Goal: Task Accomplishment & Management: Use online tool/utility

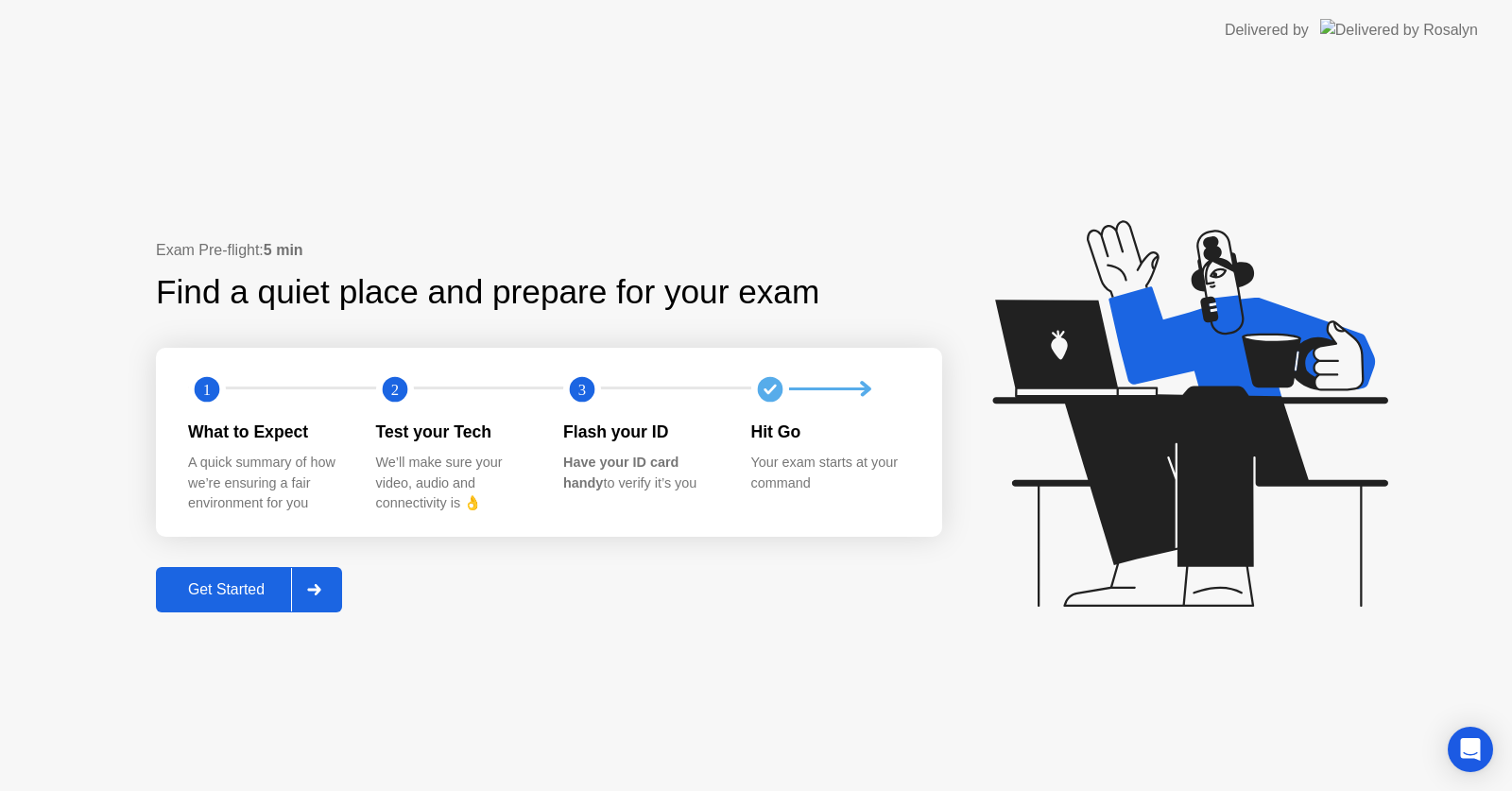
click at [316, 573] on div at bounding box center [313, 589] width 45 height 43
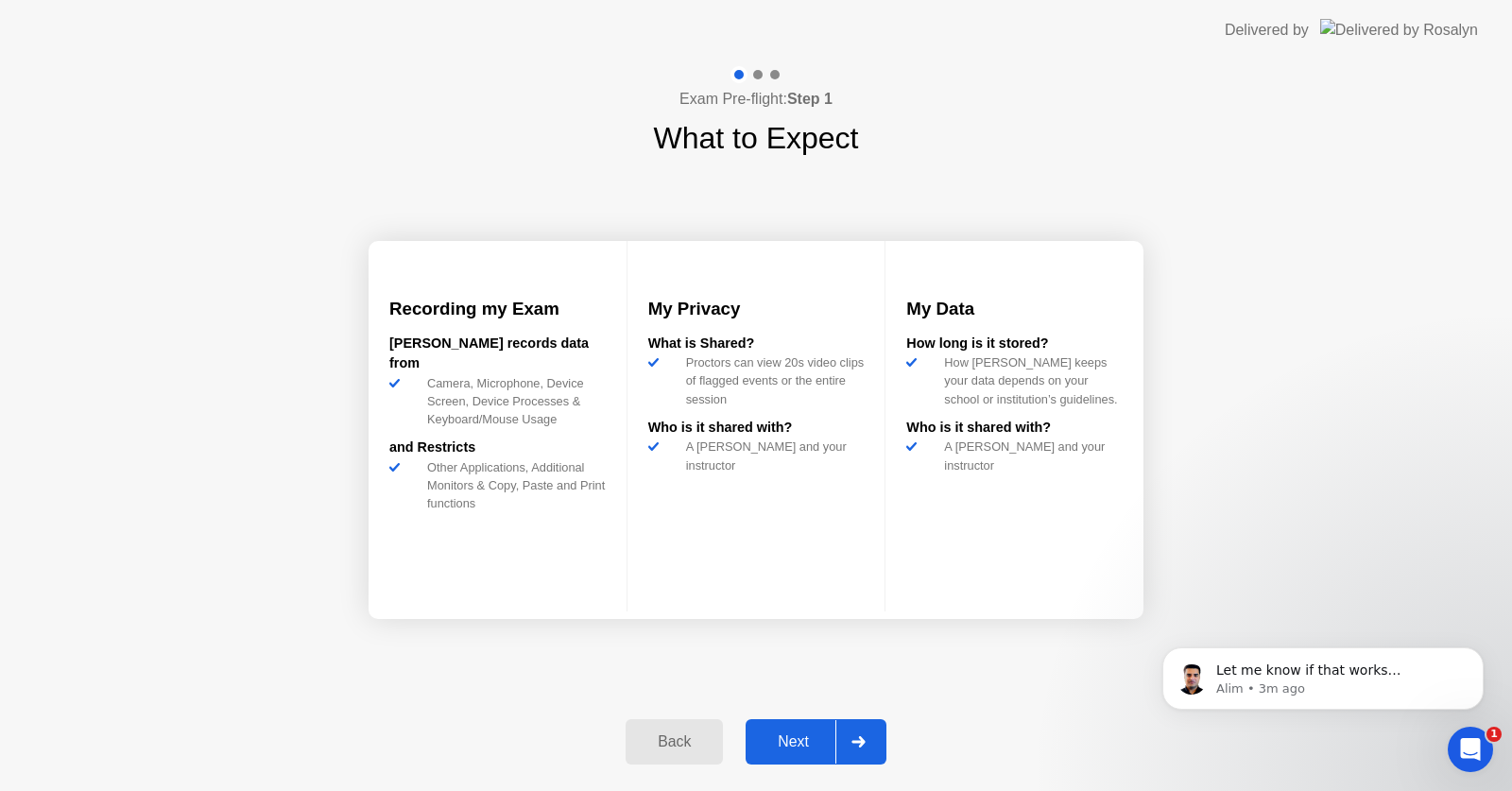
click at [813, 750] on div "Next" at bounding box center [792, 741] width 84 height 17
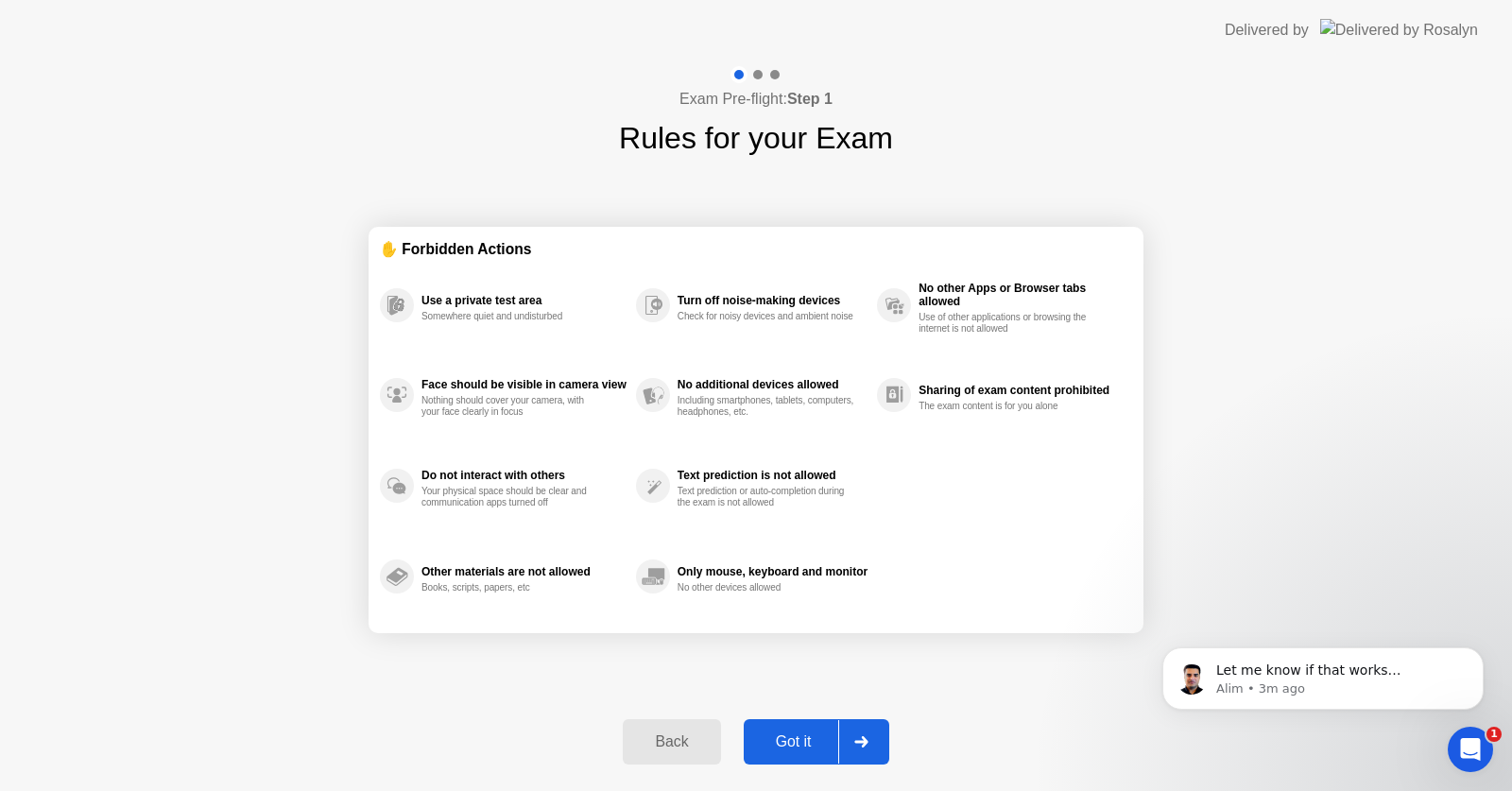
click at [813, 750] on div "Got it" at bounding box center [793, 741] width 89 height 17
select select "Available cameras"
select select "Available speakers"
select select "Available microphones"
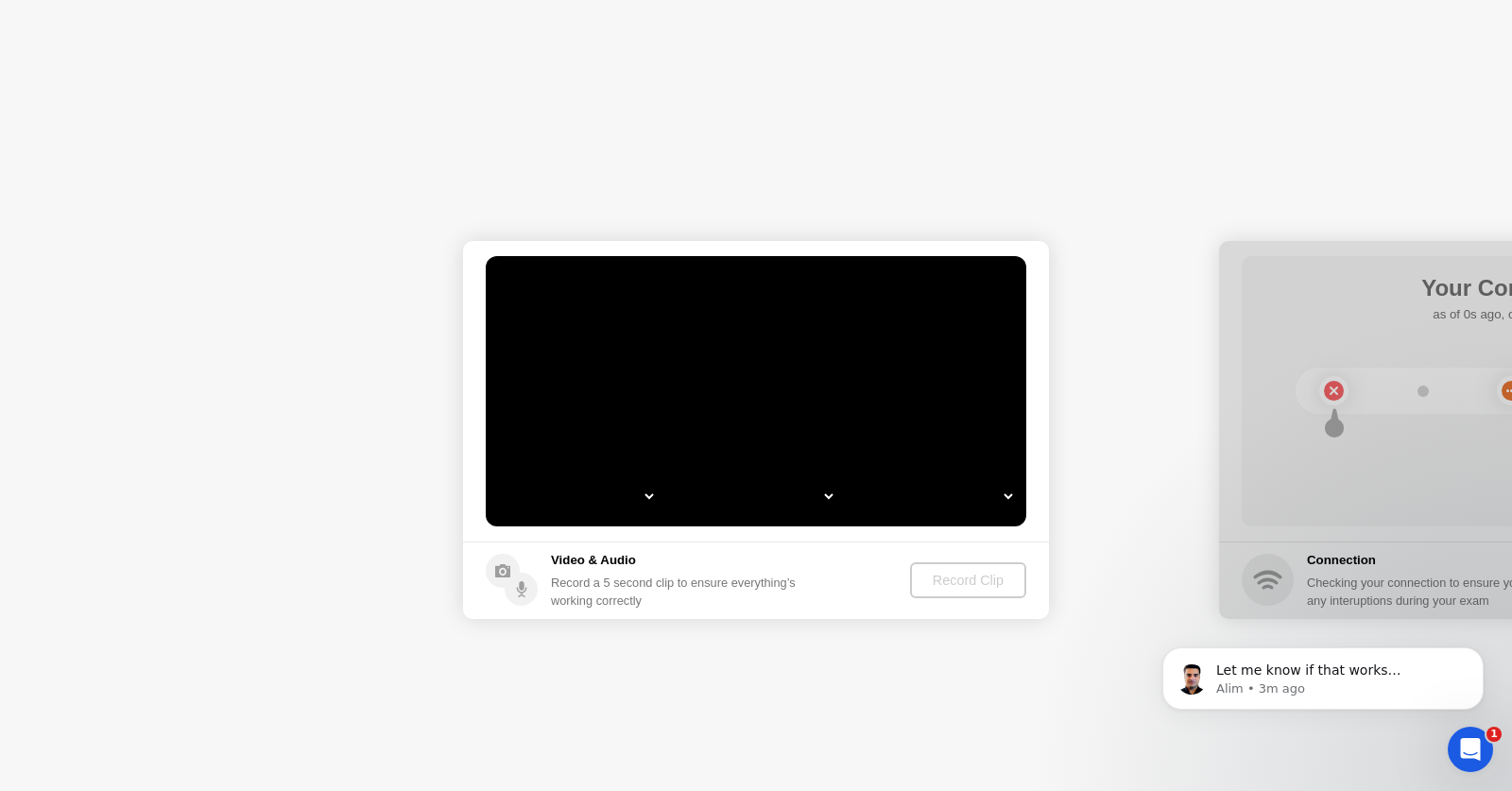
select select "*"
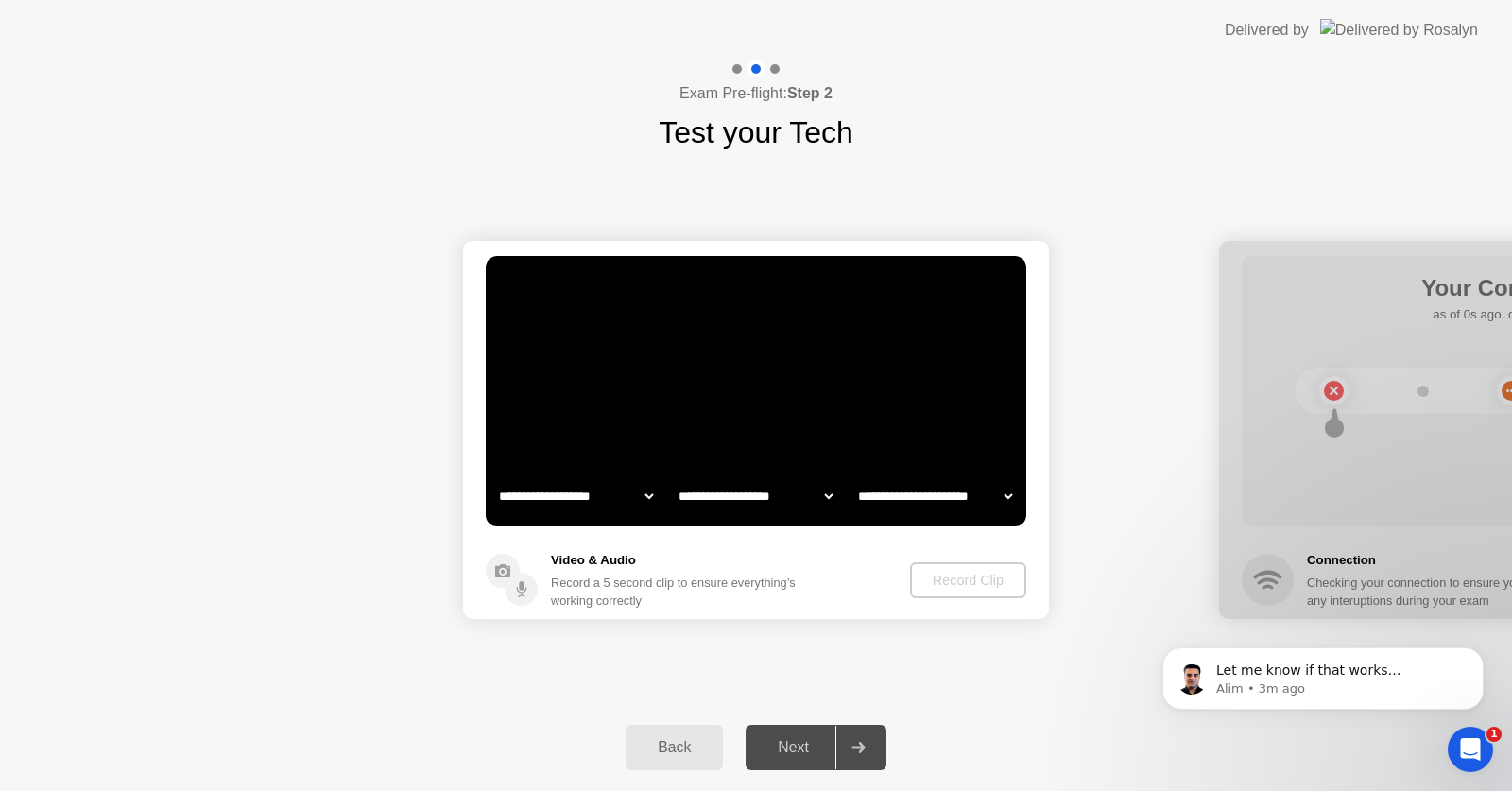
select select "**********"
select select "*******"
click at [1341, 683] on p "Alim • 3m ago" at bounding box center [1338, 688] width 243 height 17
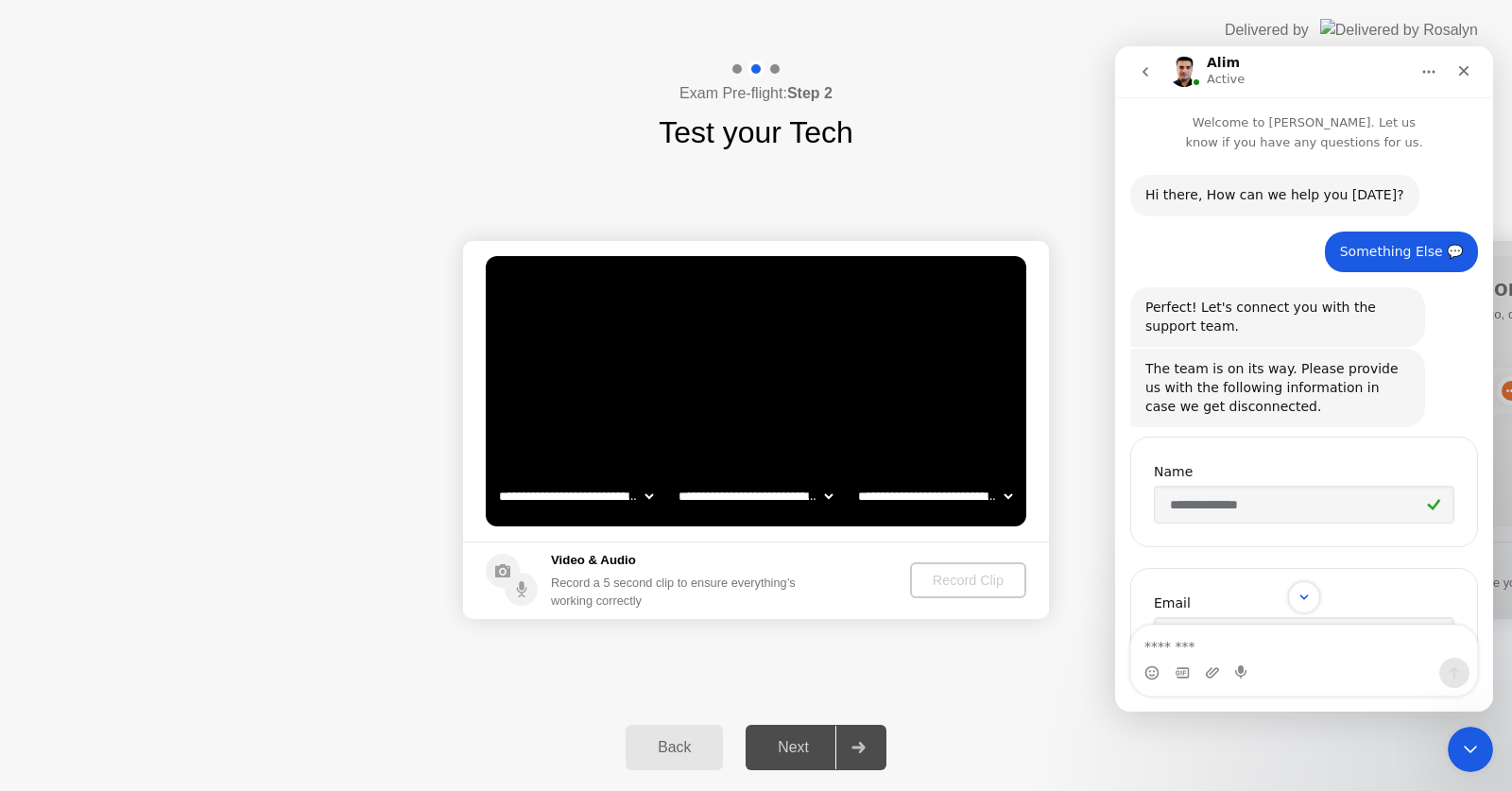
scroll to position [1471, 0]
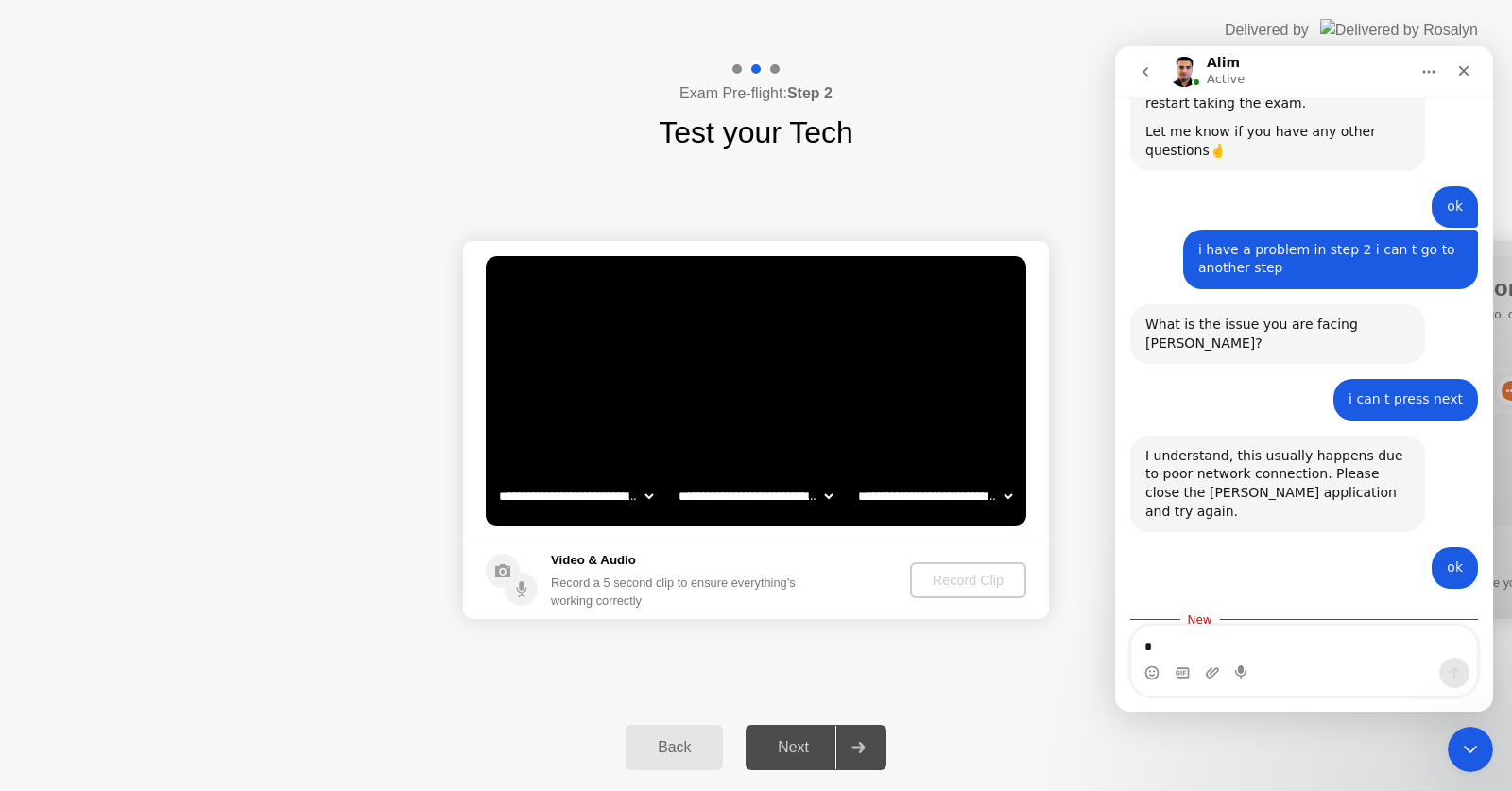
type textarea "**"
click at [1221, 643] on textarea "**" at bounding box center [1304, 641] width 346 height 33
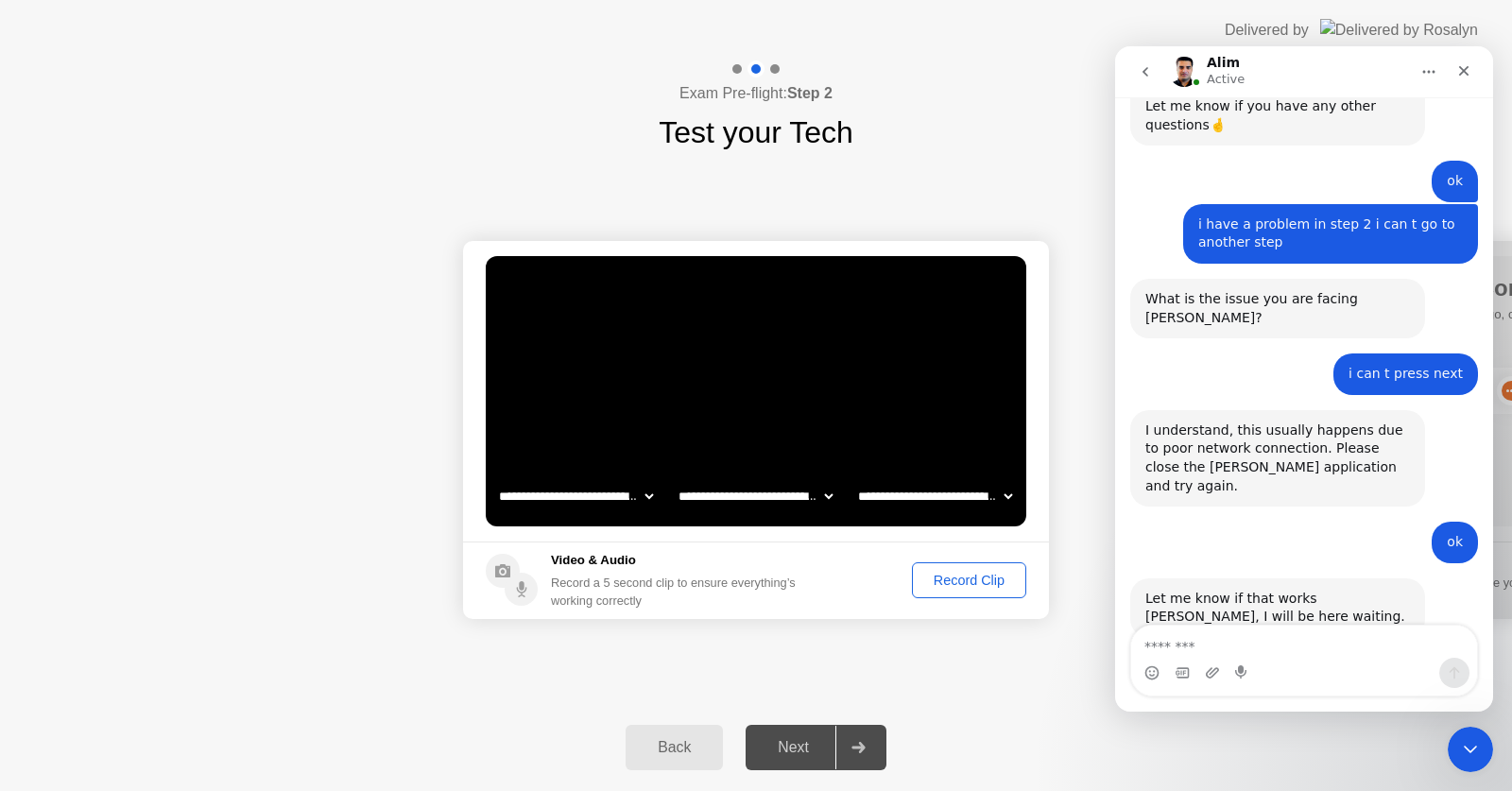
click at [990, 578] on div "Record Clip" at bounding box center [969, 579] width 102 height 15
click at [1022, 672] on div "**********" at bounding box center [756, 428] width 1512 height 549
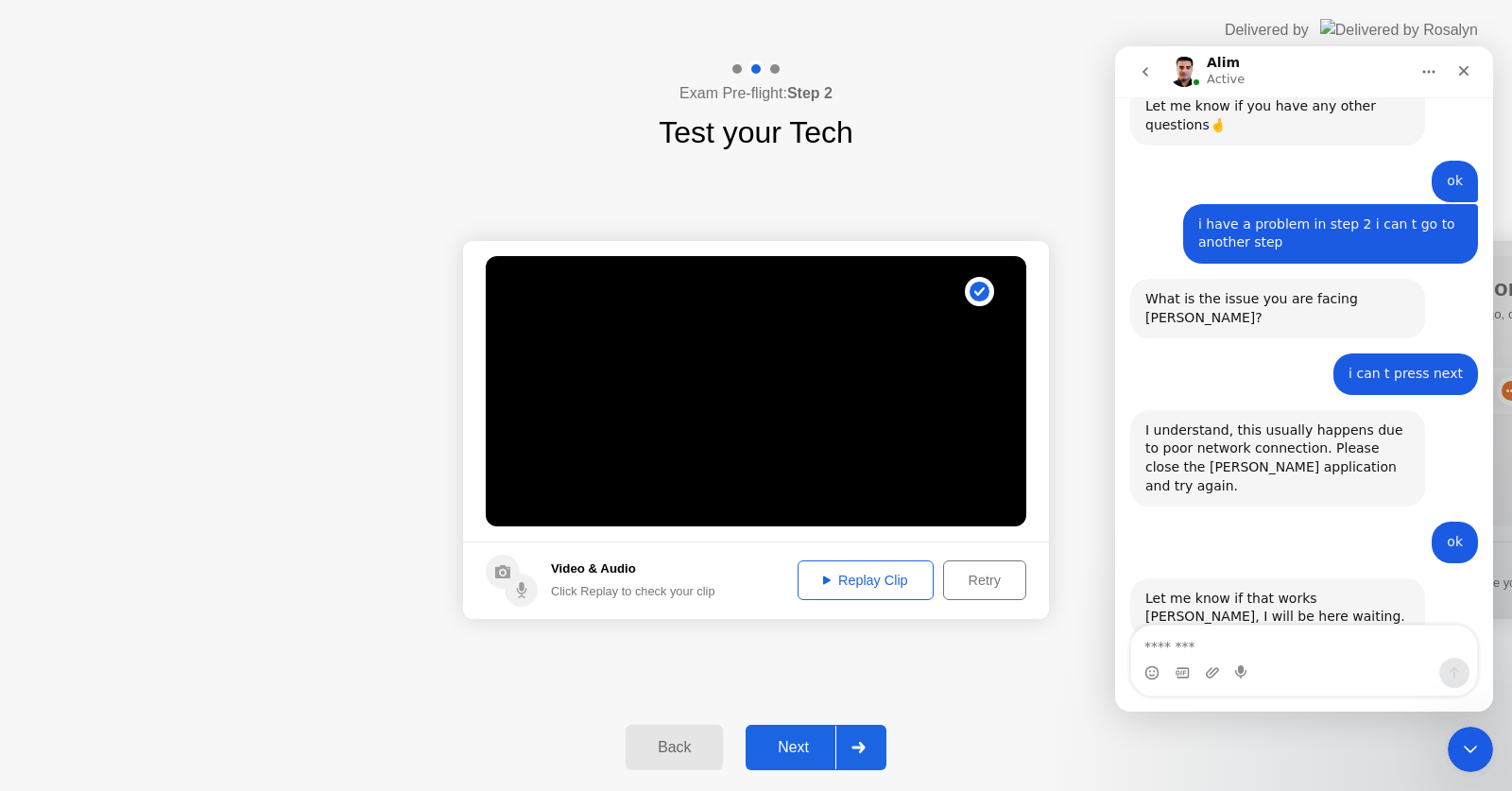
click at [823, 744] on div "Next" at bounding box center [792, 747] width 84 height 17
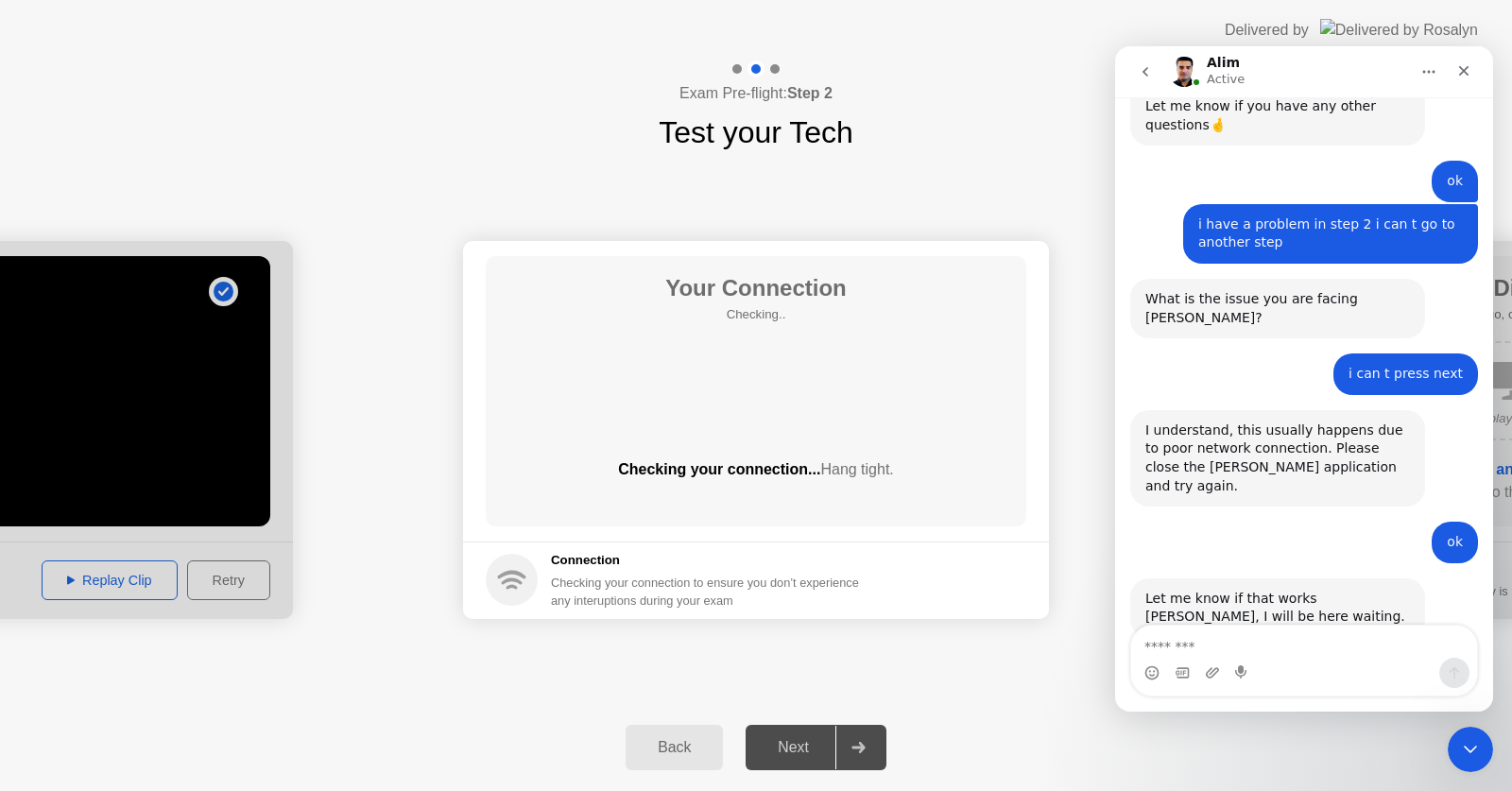
click at [1007, 645] on div "**********" at bounding box center [756, 428] width 1512 height 549
click at [1457, 747] on icon "Close Intercom Messenger" at bounding box center [1468, 746] width 23 height 23
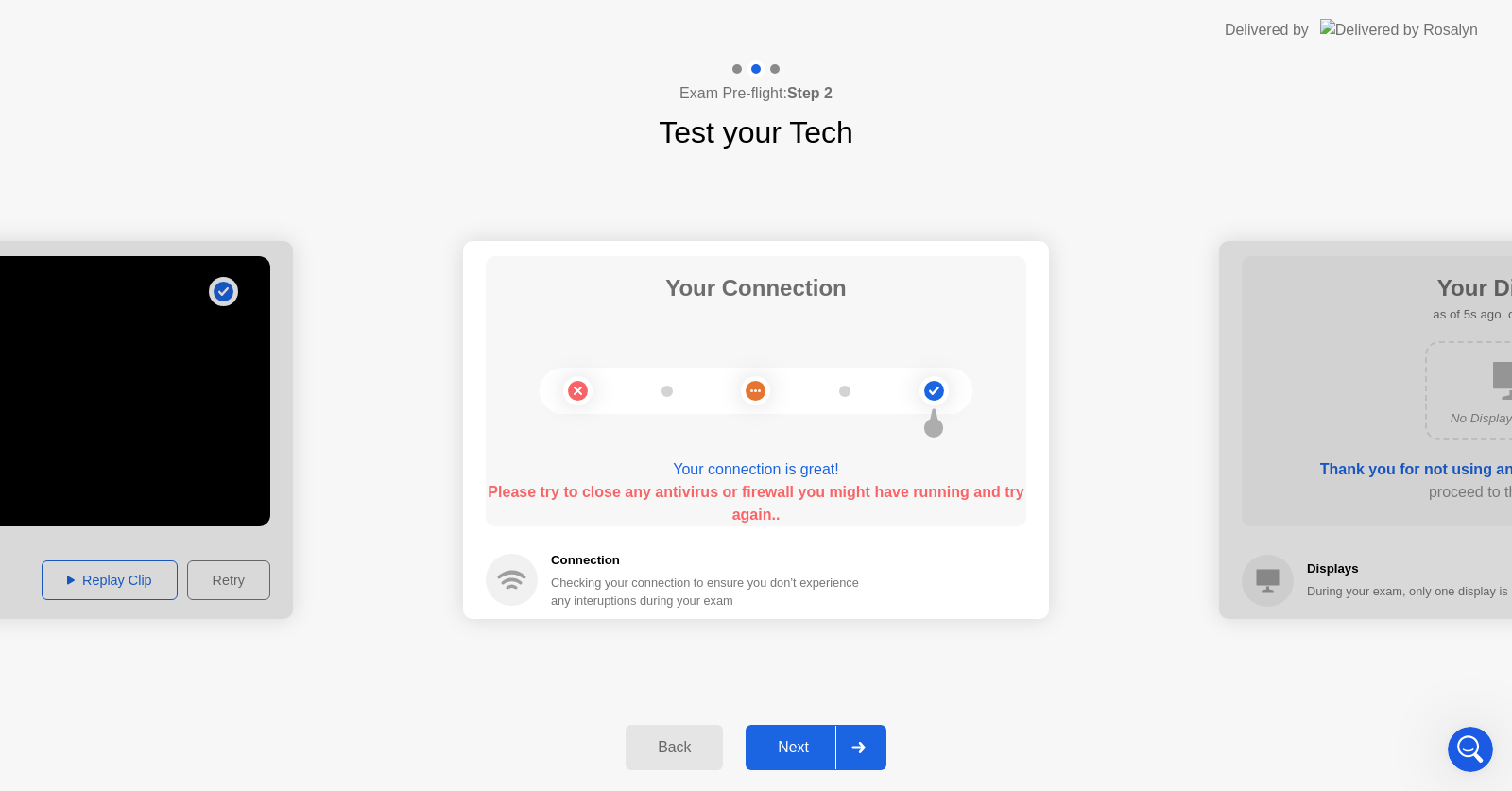
click at [854, 740] on div at bounding box center [859, 747] width 45 height 43
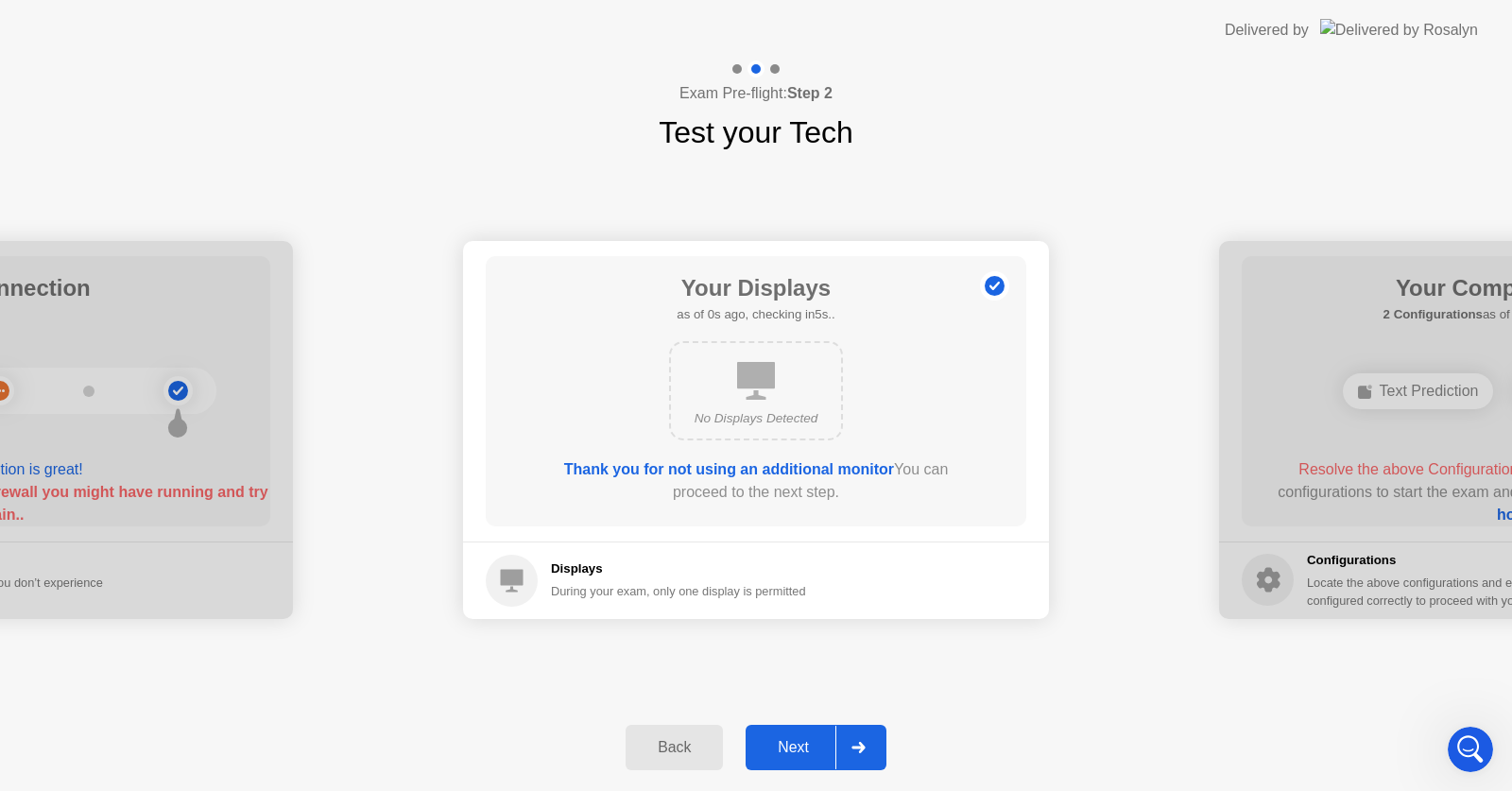
click at [854, 740] on div at bounding box center [859, 747] width 45 height 43
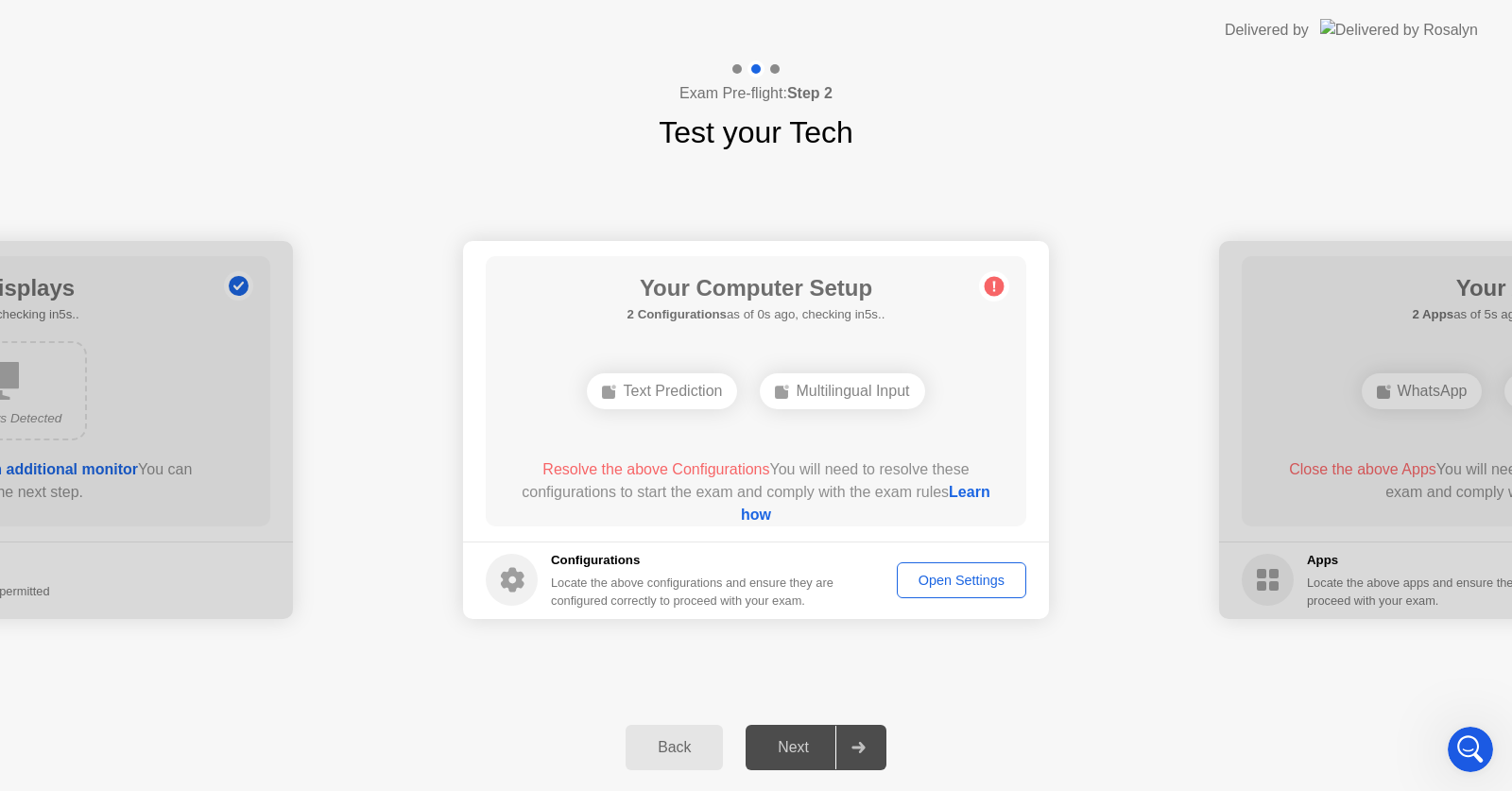
click at [854, 740] on div at bounding box center [859, 747] width 45 height 43
click at [973, 578] on div "Open Settings" at bounding box center [962, 579] width 116 height 15
click at [943, 575] on div "Open Settings" at bounding box center [962, 579] width 116 height 15
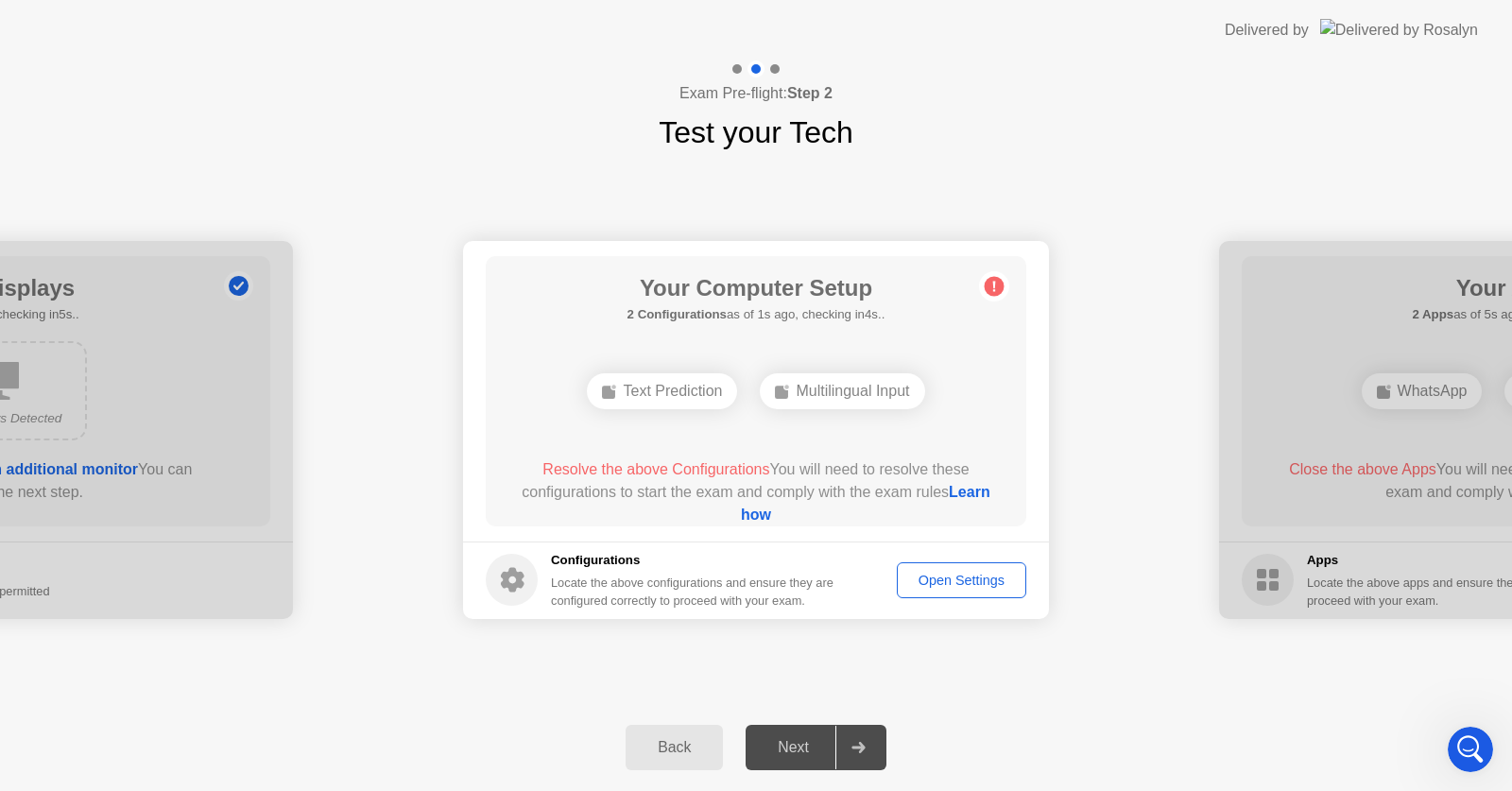
click at [921, 583] on div "Open Settings" at bounding box center [962, 579] width 116 height 15
click at [755, 520] on link "Learn how" at bounding box center [865, 502] width 249 height 38
click at [814, 186] on div "**********" at bounding box center [756, 428] width 1512 height 549
click at [1240, 717] on div "Back Next" at bounding box center [756, 747] width 1512 height 87
click at [858, 746] on icon at bounding box center [859, 748] width 14 height 12
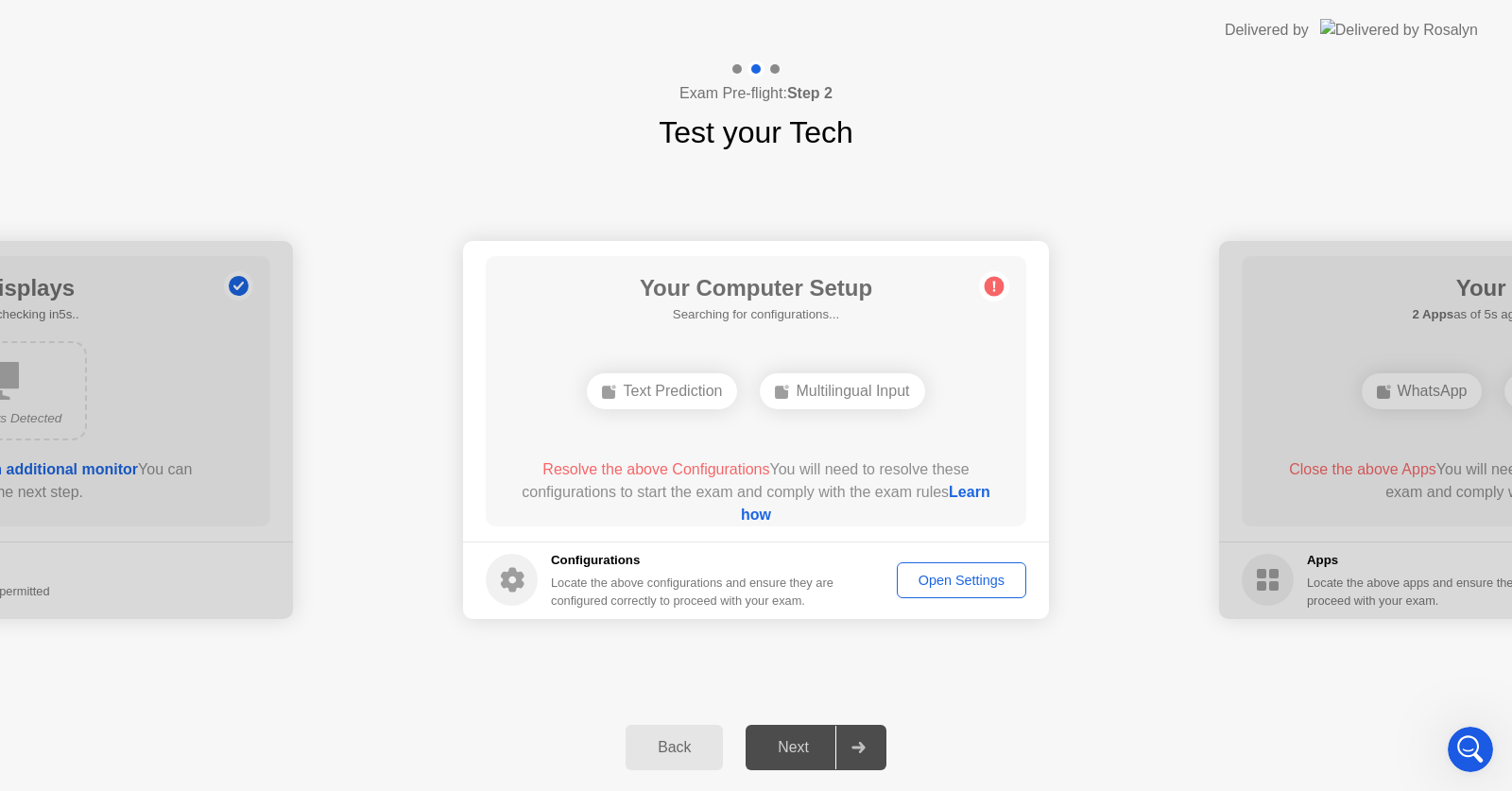
click at [858, 746] on icon at bounding box center [859, 748] width 14 height 12
click at [1005, 565] on button "Open Settings" at bounding box center [961, 579] width 129 height 35
click at [982, 574] on div "Open Settings" at bounding box center [962, 579] width 116 height 15
drag, startPoint x: 818, startPoint y: 746, endPoint x: 755, endPoint y: 816, distance: 94.2
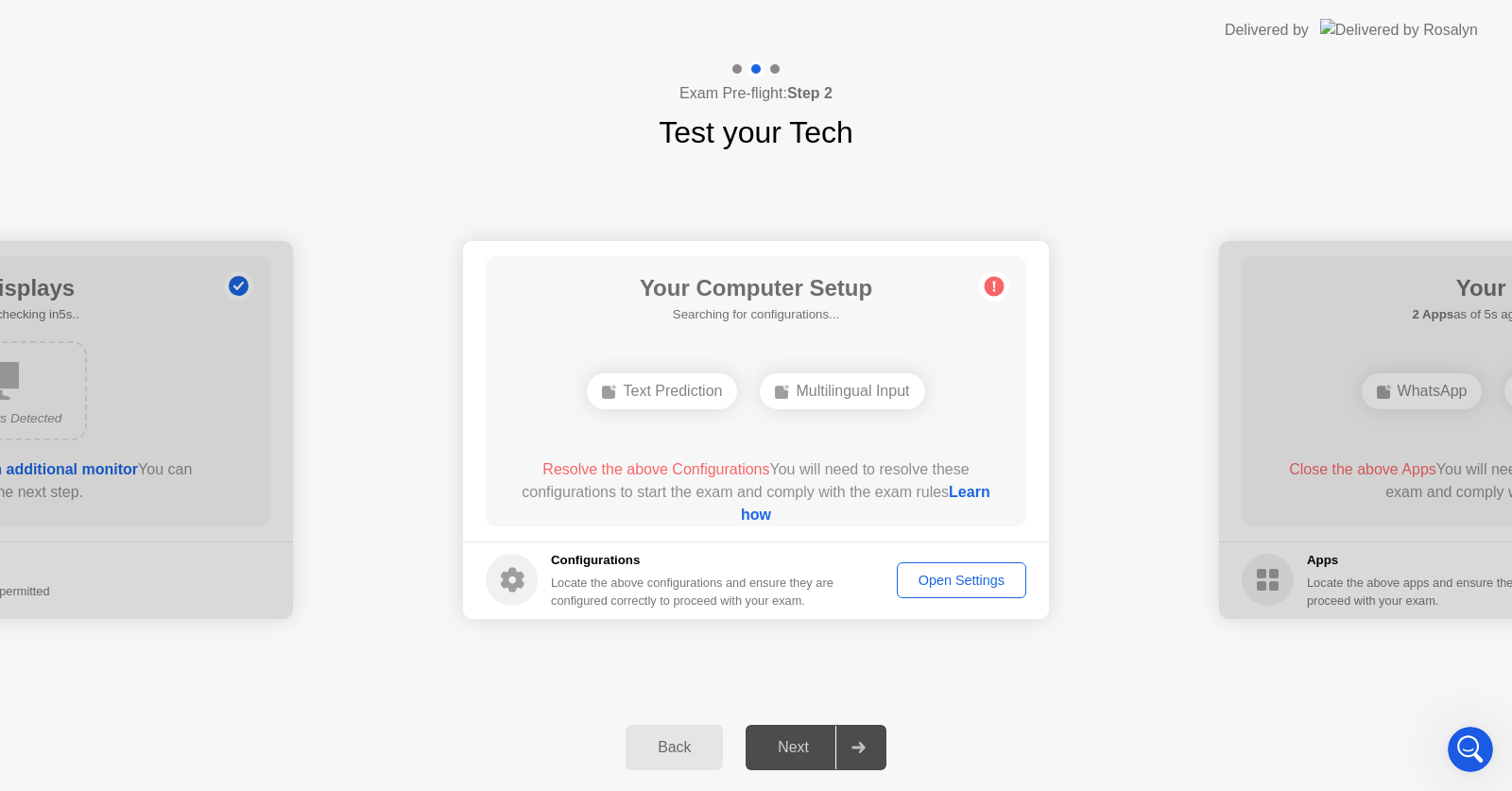
click at [755, 790] on html "**********" at bounding box center [756, 395] width 1512 height 791
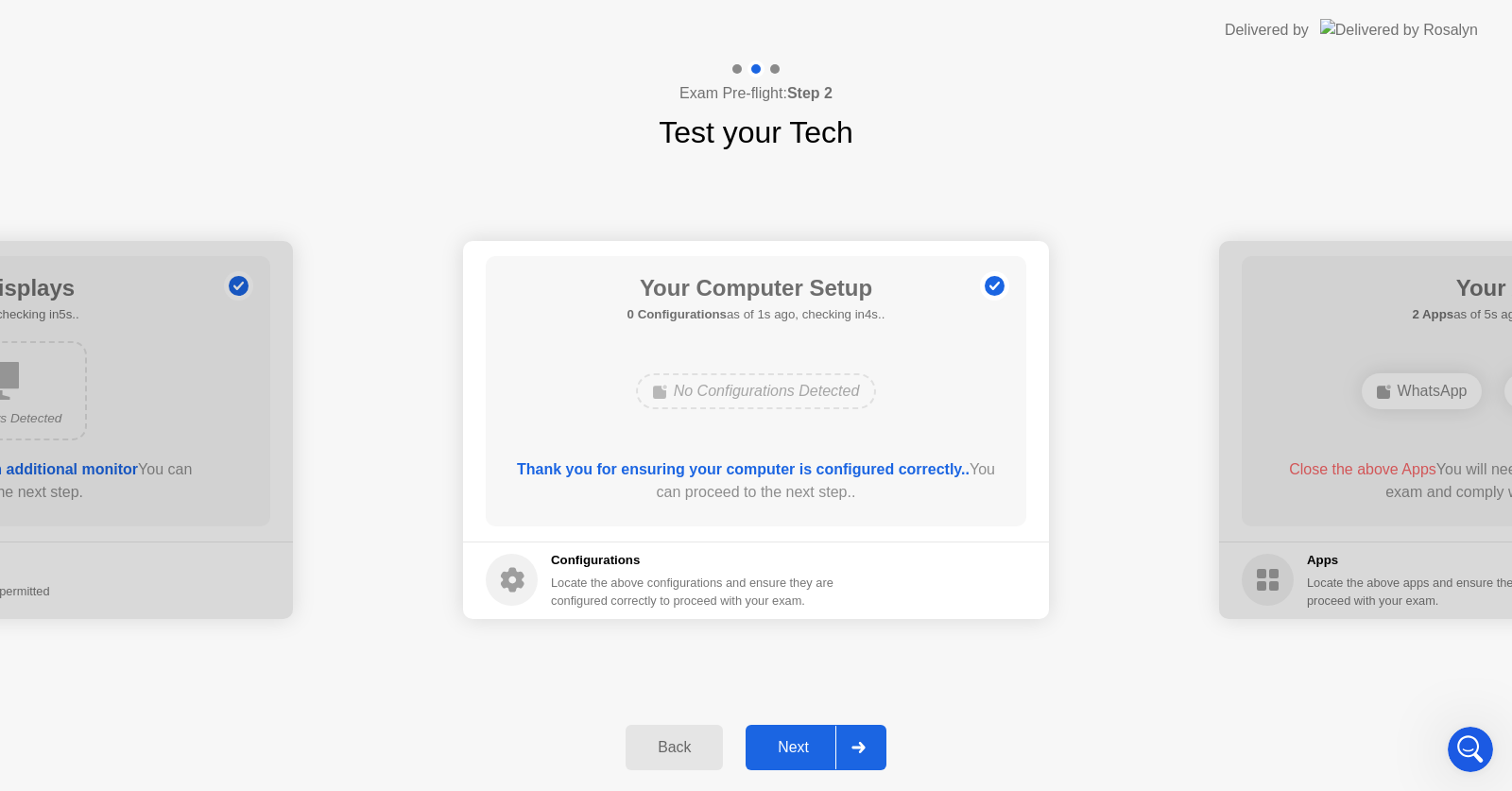
click at [785, 735] on button "Next" at bounding box center [816, 747] width 141 height 45
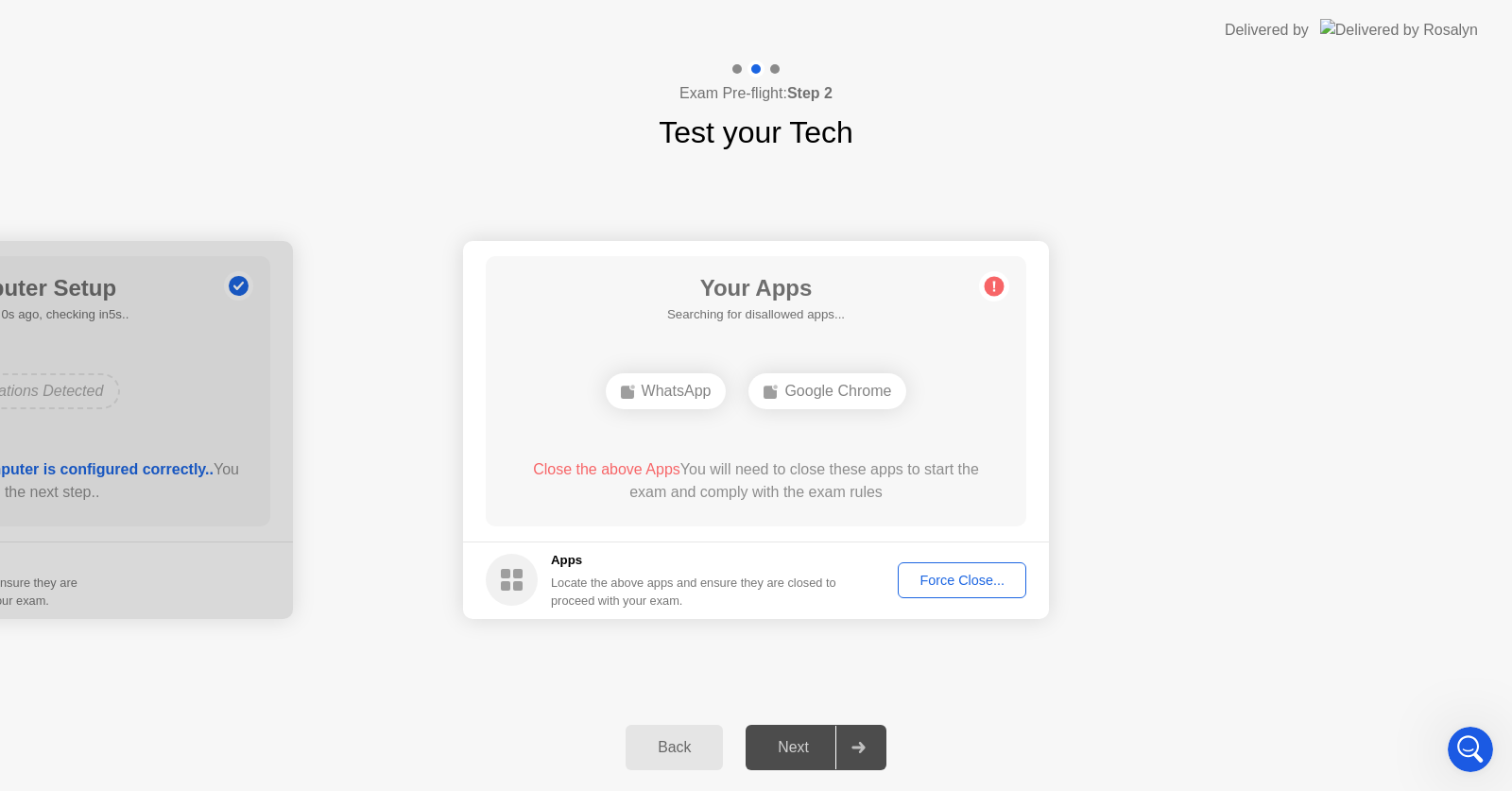
click at [977, 579] on div "Force Close..." at bounding box center [962, 579] width 115 height 15
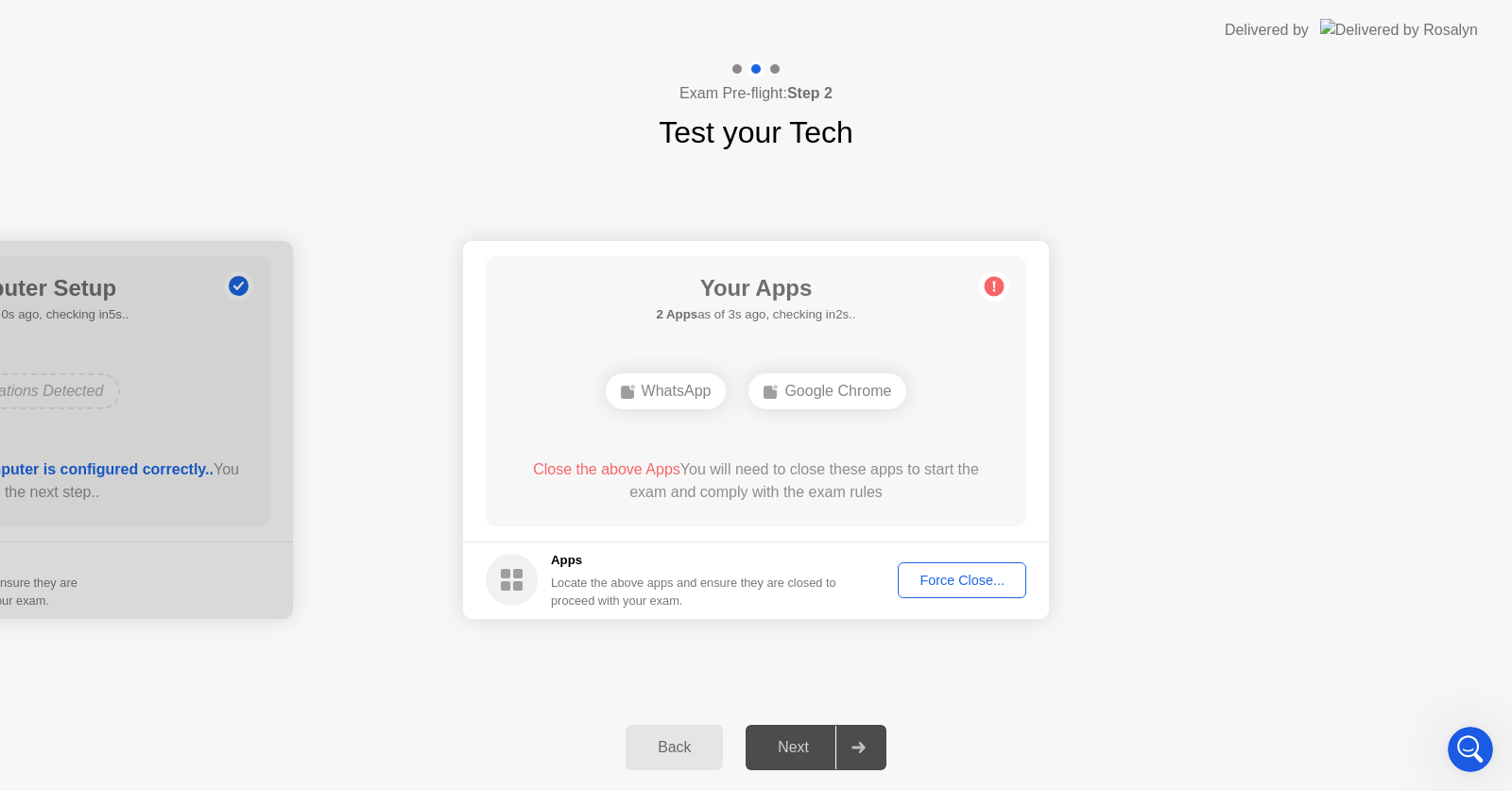
click at [836, 401] on div "Google Chrome" at bounding box center [827, 391] width 158 height 35
click at [686, 400] on div "WhatsApp" at bounding box center [666, 391] width 121 height 35
drag, startPoint x: 686, startPoint y: 400, endPoint x: 805, endPoint y: 491, distance: 149.8
click at [805, 491] on div "Your Apps Searching for disallowed apps... WhatsApp Google Chrome Close the abo…" at bounding box center [756, 391] width 540 height 270
click at [939, 575] on div "Force Close..." at bounding box center [962, 579] width 115 height 15
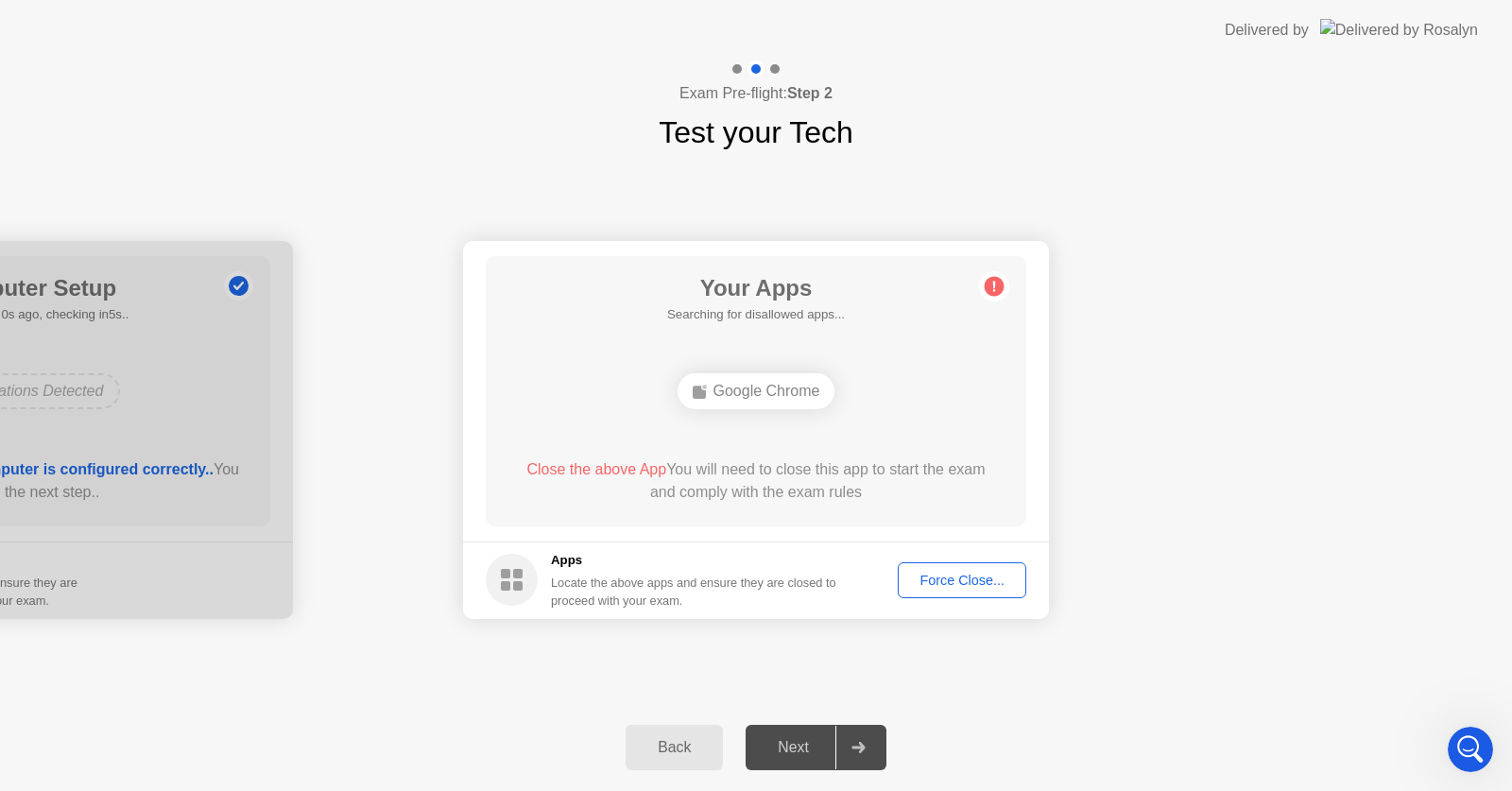
click at [920, 583] on div "Force Close..." at bounding box center [962, 579] width 115 height 15
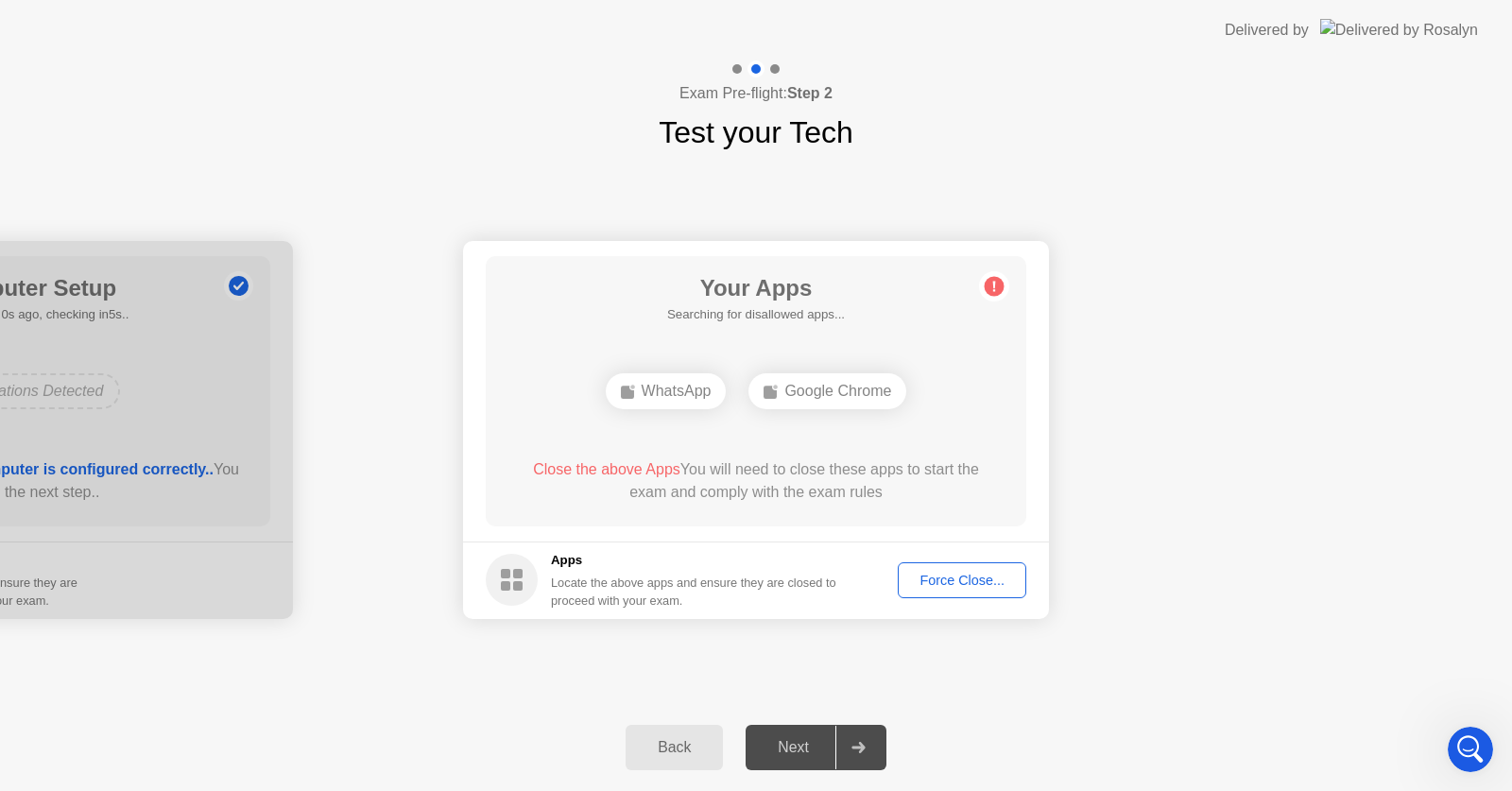
click at [628, 390] on rect at bounding box center [627, 391] width 13 height 13
click at [673, 383] on div "WhatsApp" at bounding box center [666, 391] width 121 height 35
drag, startPoint x: 673, startPoint y: 383, endPoint x: 965, endPoint y: 596, distance: 361.4
click at [965, 596] on app-apps "Your Apps 2 Apps as of 4s ago, checking in1s.. WhatsApp Google Chrome Close the…" at bounding box center [756, 429] width 585 height 378
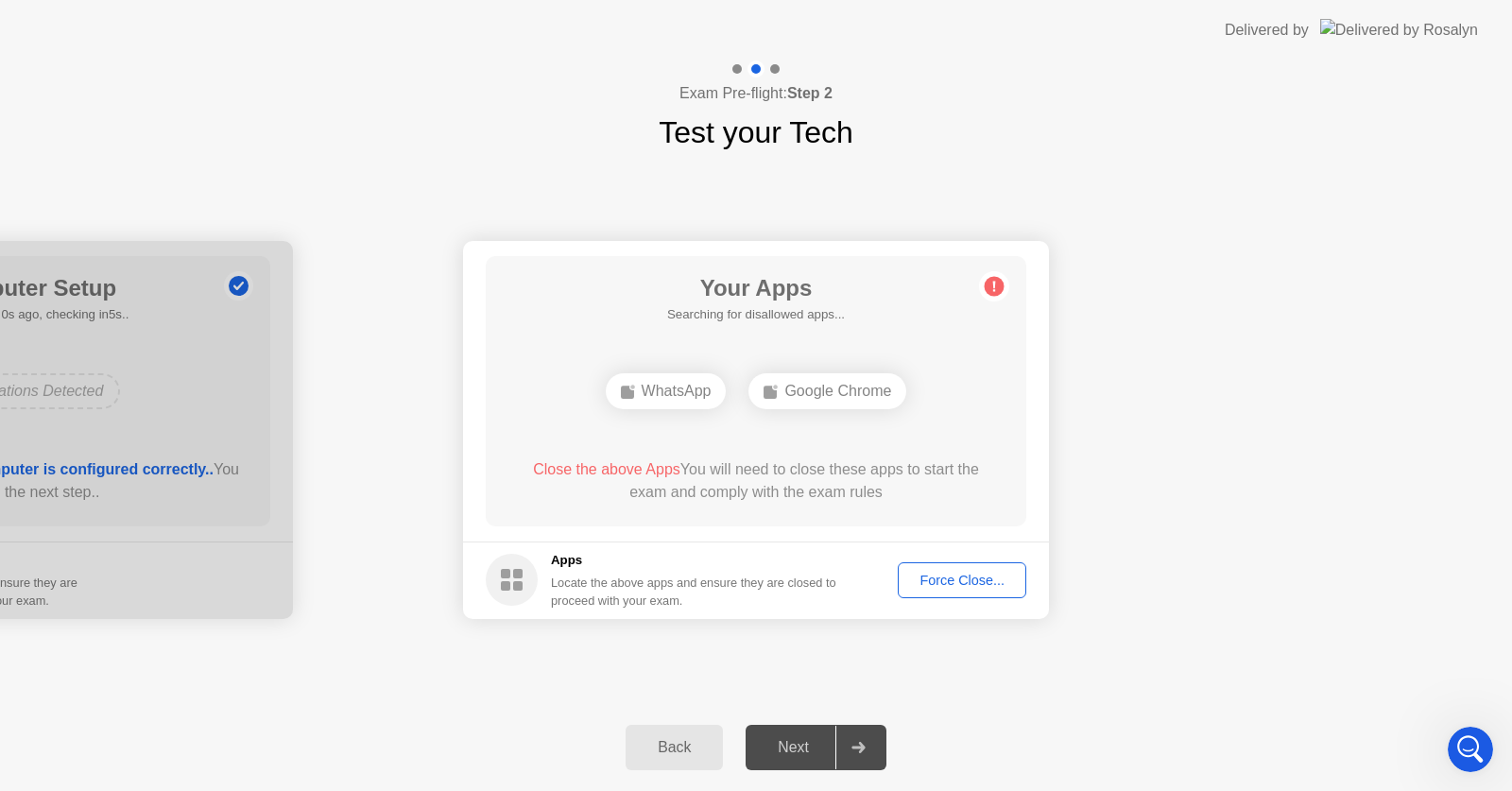
click at [965, 596] on button "Force Close..." at bounding box center [962, 579] width 128 height 35
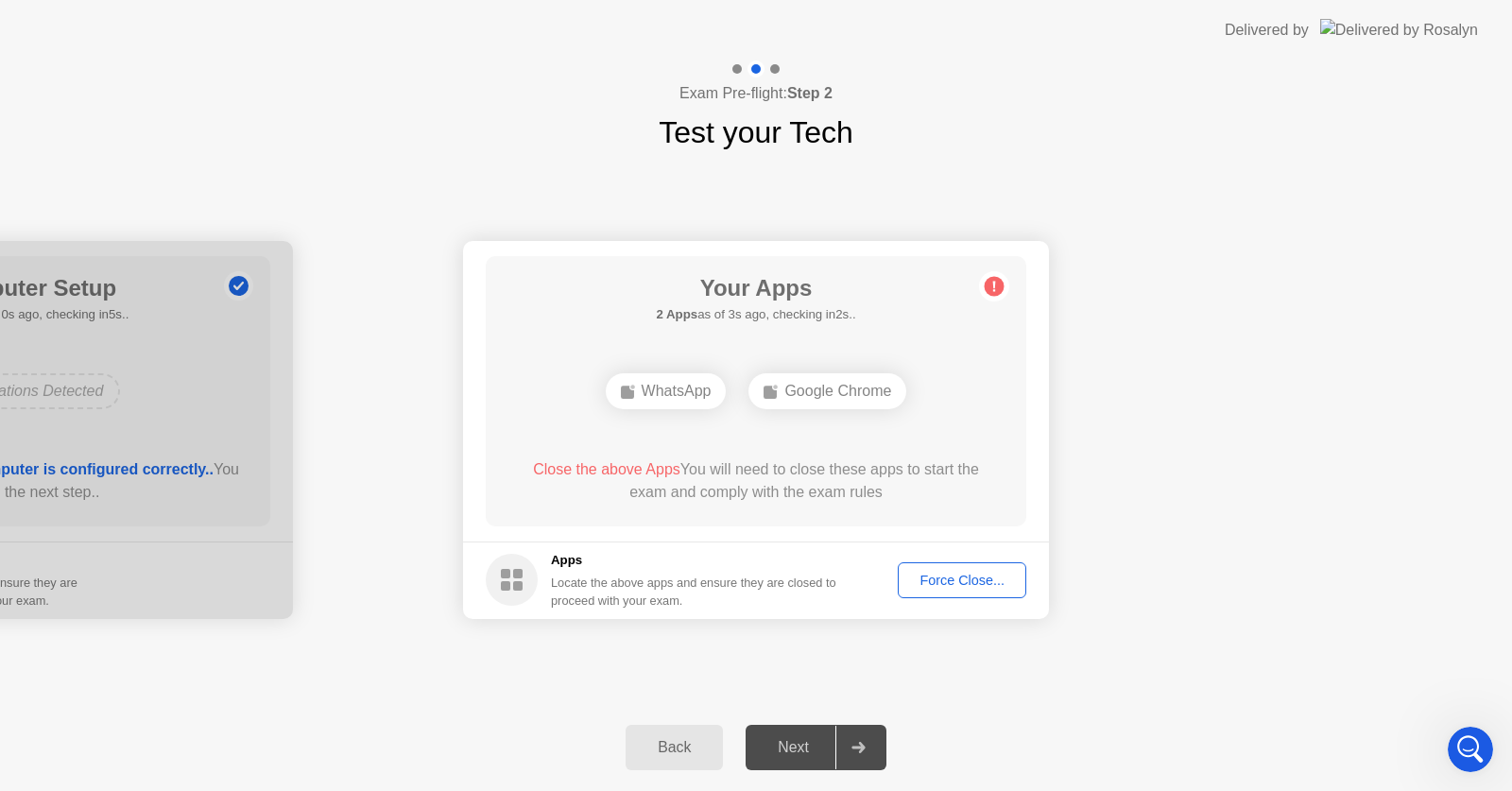
click at [655, 392] on div "WhatsApp" at bounding box center [666, 391] width 121 height 35
drag, startPoint x: 655, startPoint y: 392, endPoint x: 941, endPoint y: 577, distance: 340.6
click at [941, 577] on app-apps "Your Apps Searching for disallowed apps... WhatsApp Google Chrome Close the abo…" at bounding box center [756, 429] width 585 height 378
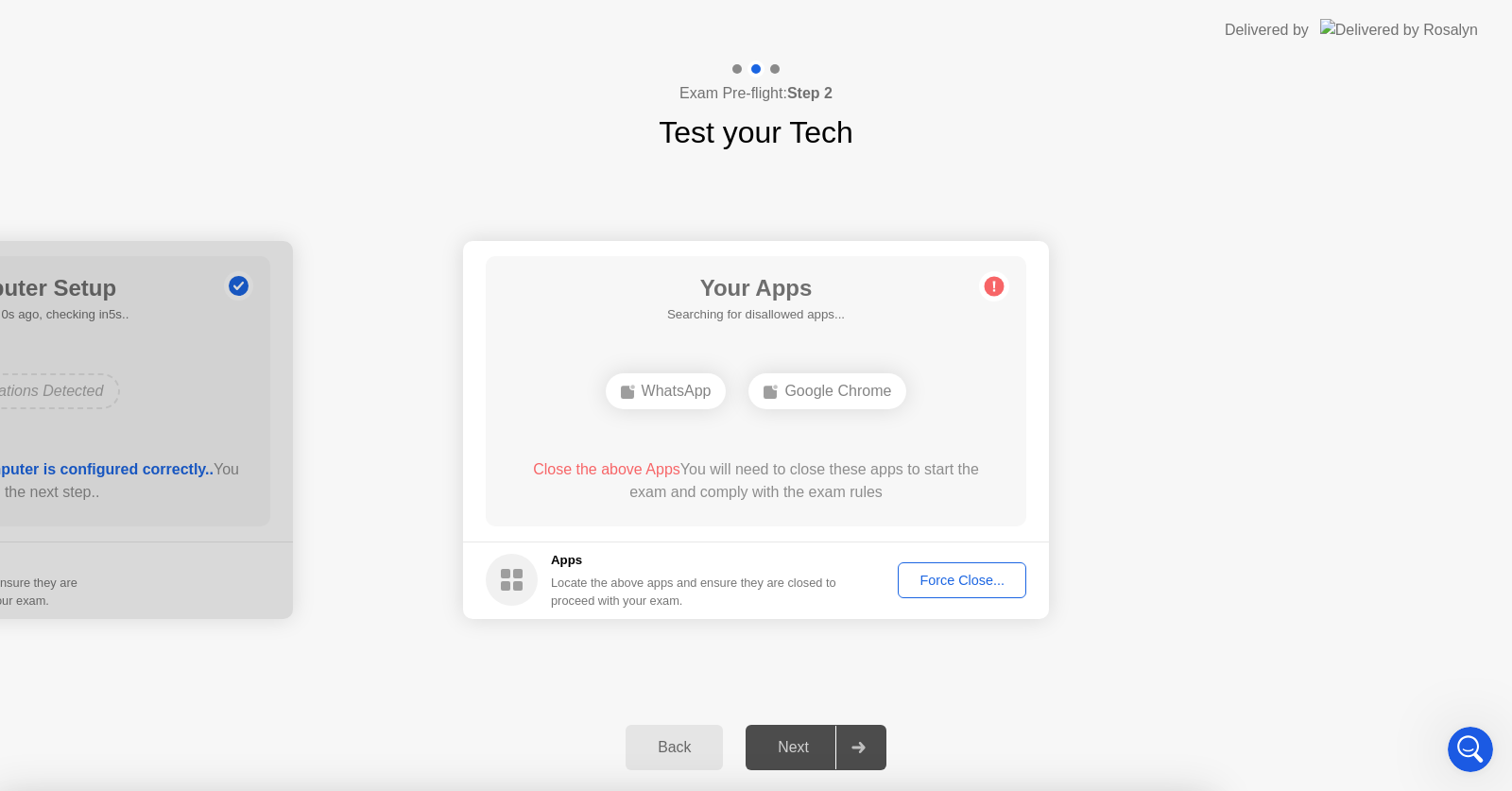
click at [941, 790] on div at bounding box center [756, 791] width 1512 height 0
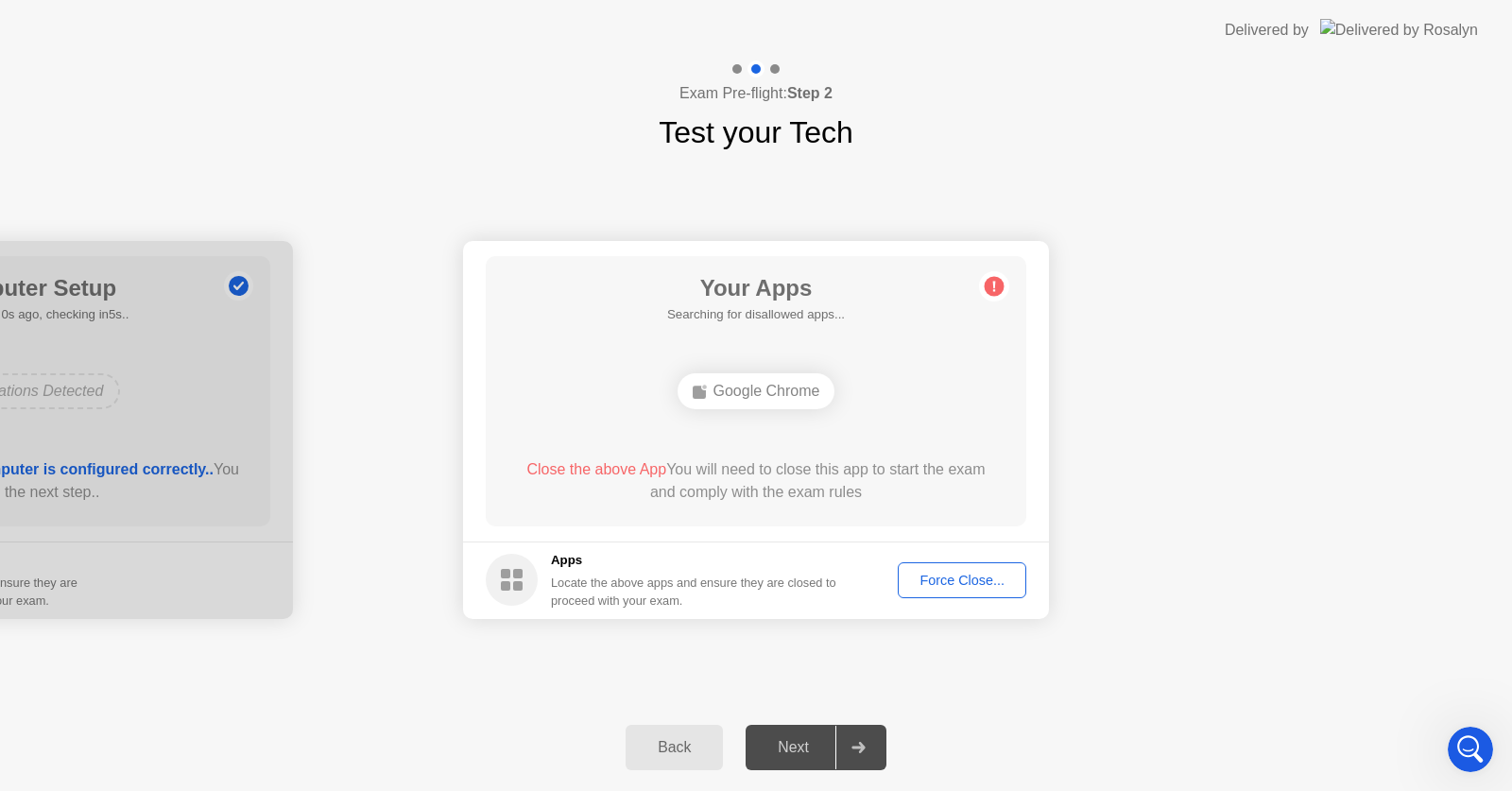
click at [981, 575] on div "Force Close..." at bounding box center [962, 579] width 115 height 15
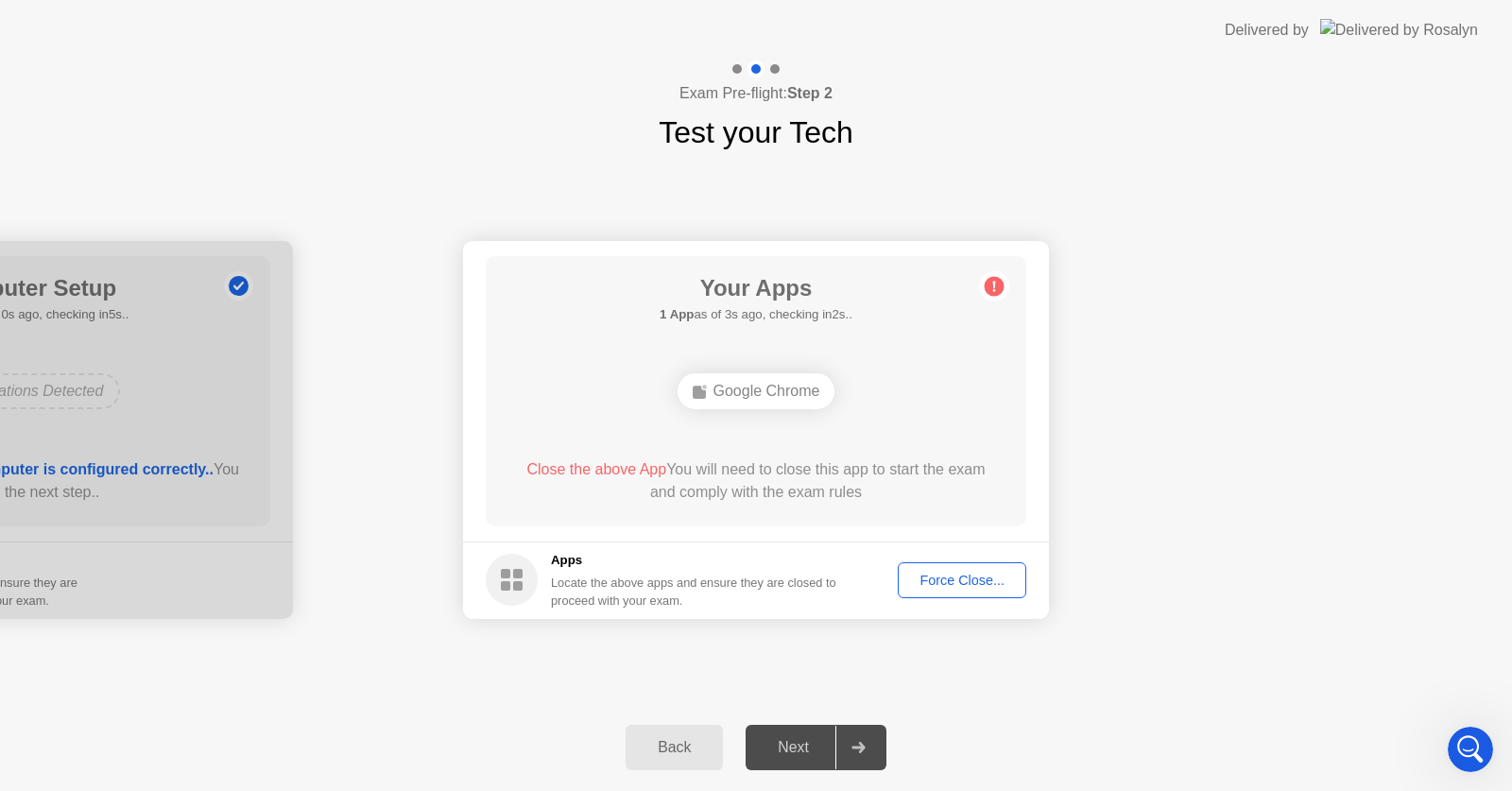
click at [964, 587] on div "Force Close..." at bounding box center [962, 579] width 115 height 15
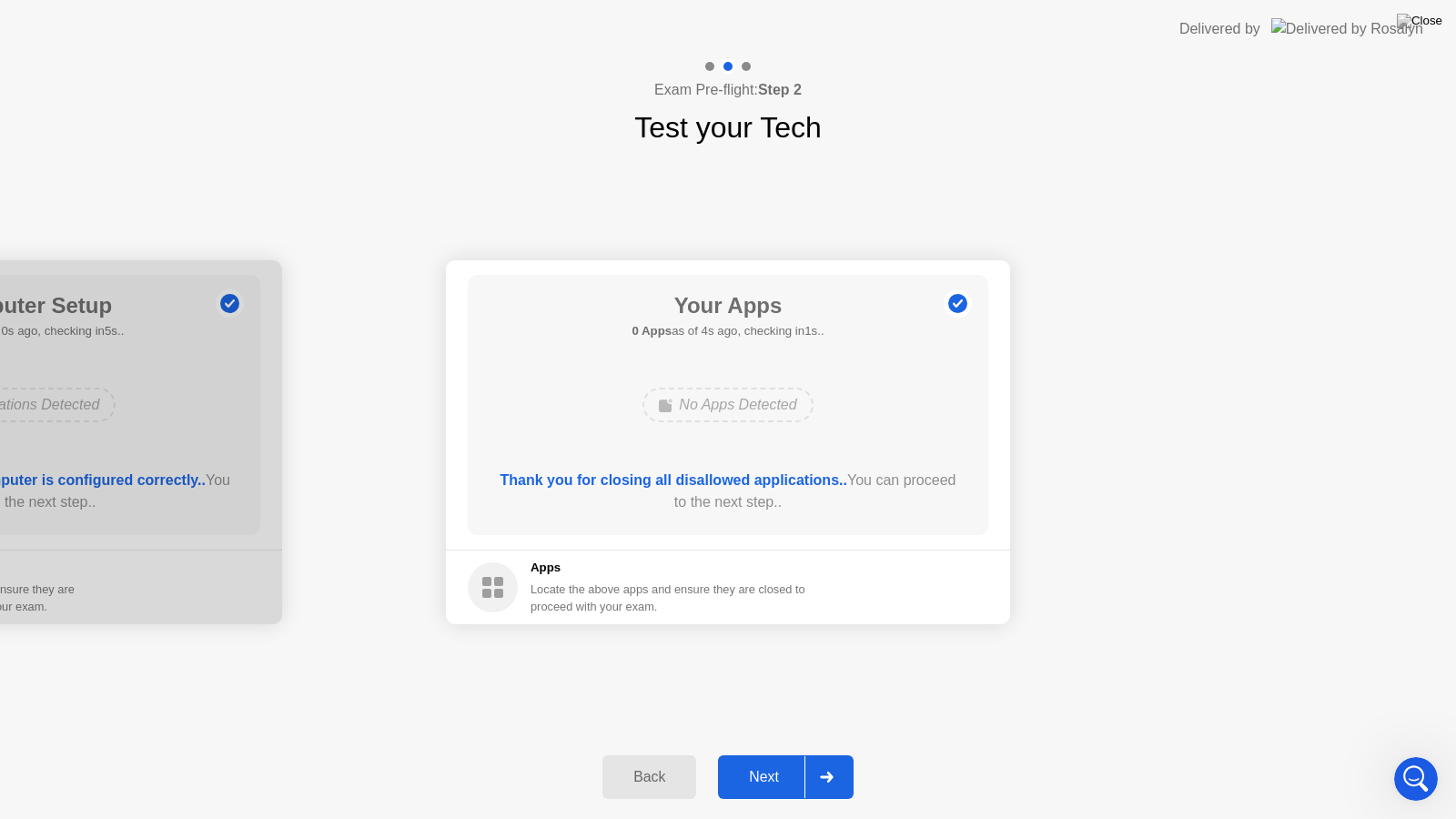
click at [785, 755] on button "Next" at bounding box center [786, 777] width 136 height 44
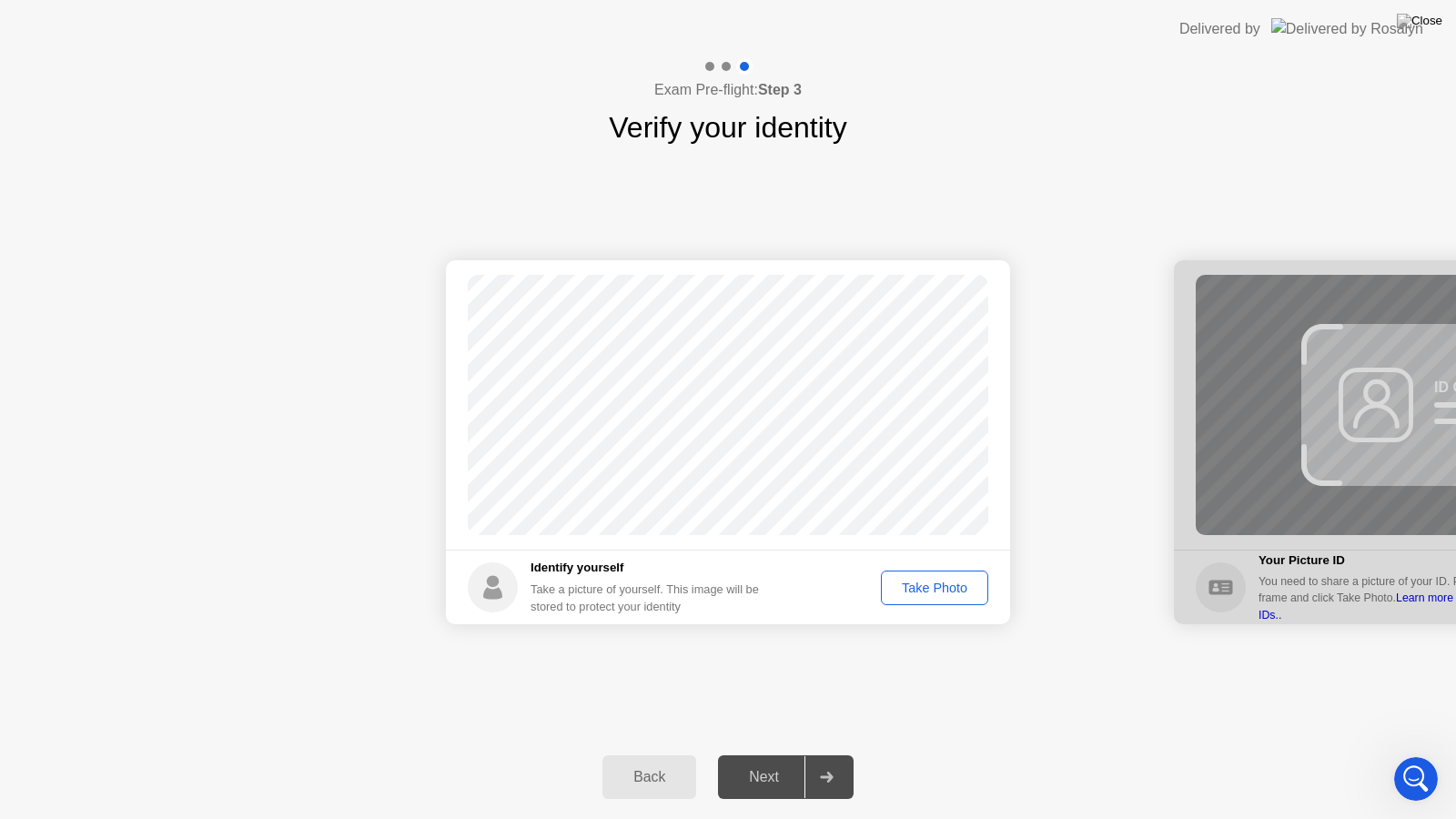
click at [914, 595] on div "Take Photo" at bounding box center [935, 587] width 95 height 14
click at [814, 761] on div at bounding box center [827, 777] width 44 height 42
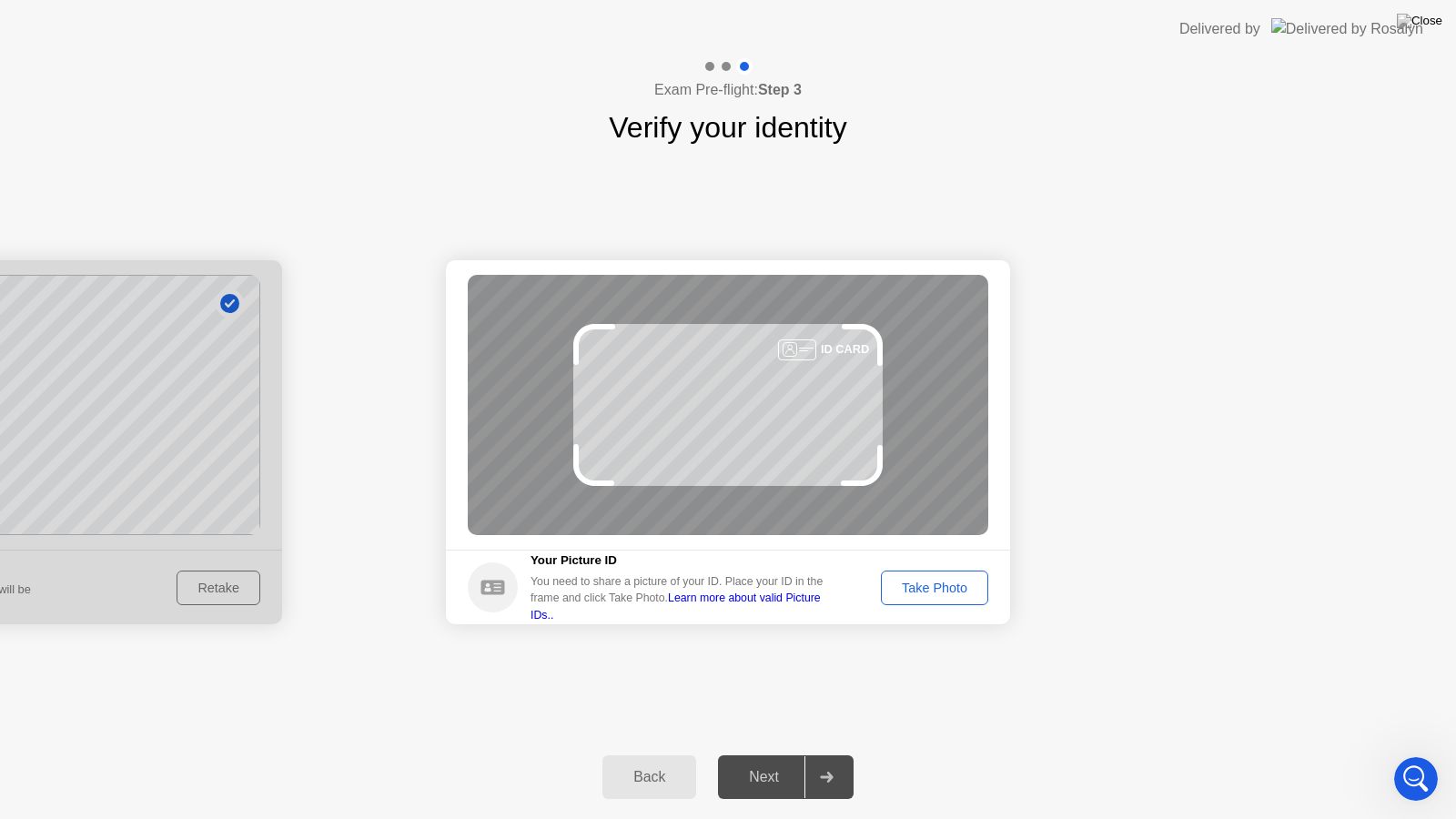
click at [926, 571] on button "Take Photo" at bounding box center [934, 587] width 107 height 34
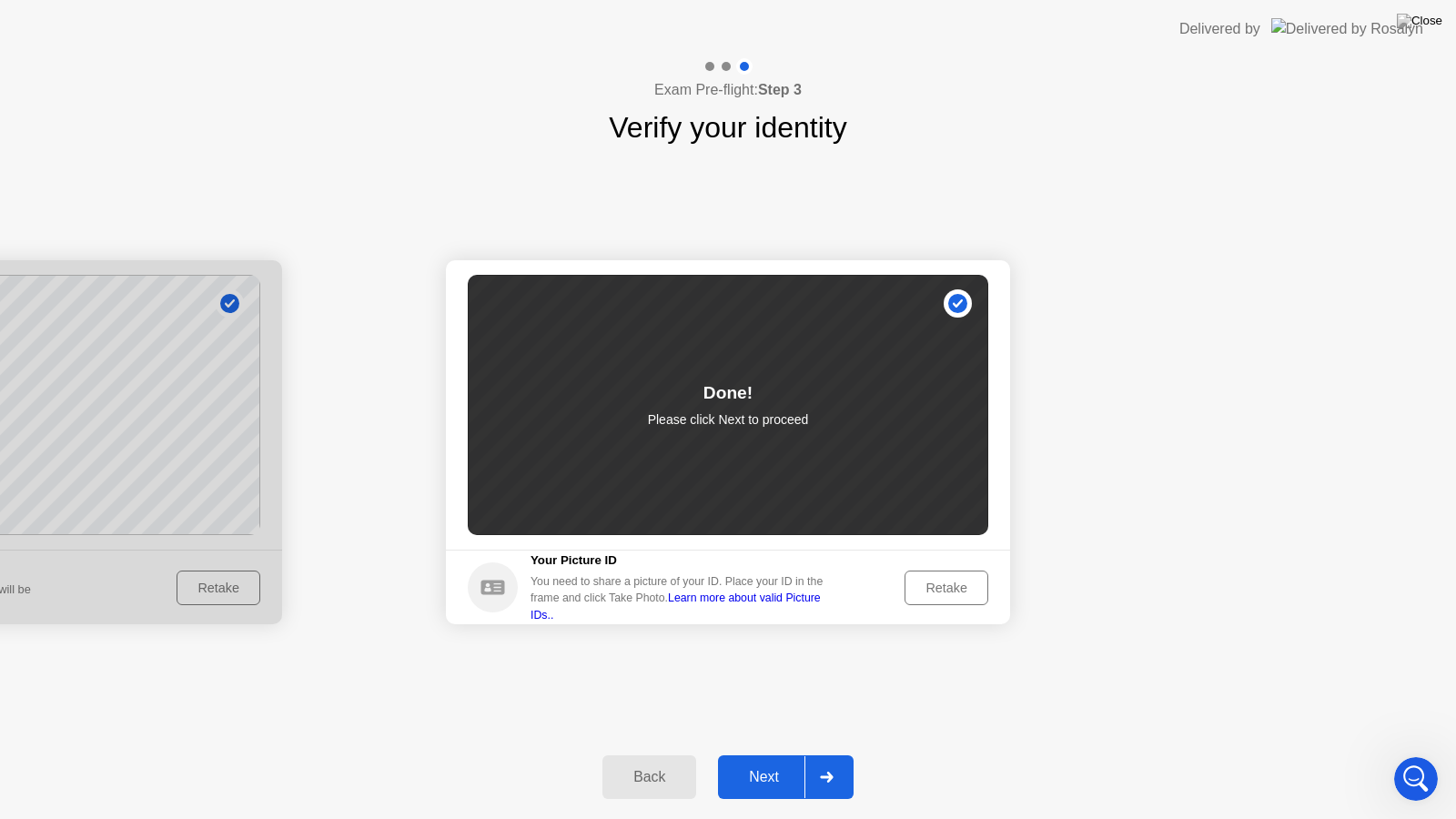
click at [809, 761] on div at bounding box center [827, 777] width 44 height 42
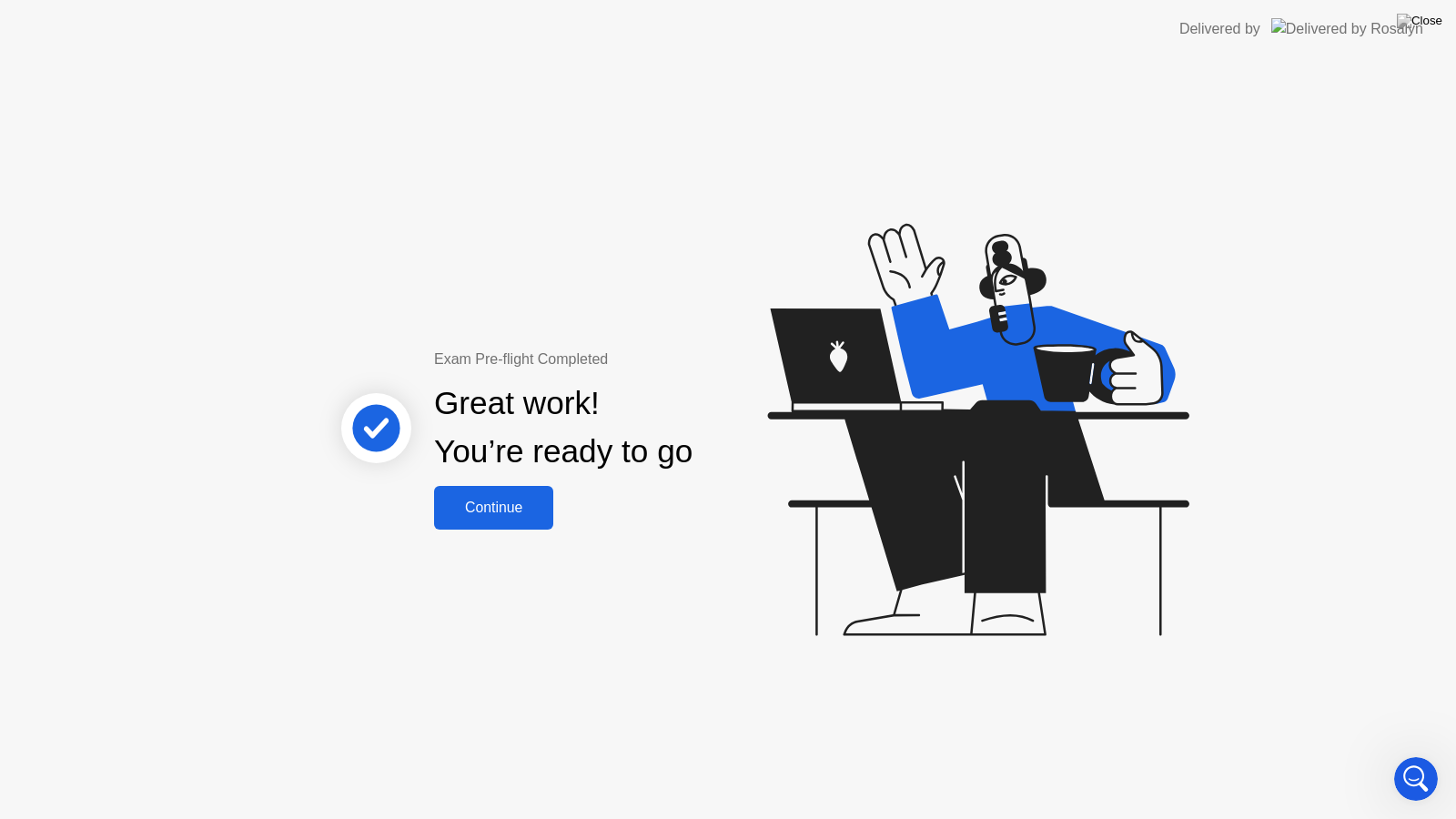
click at [509, 520] on button "Continue" at bounding box center [494, 508] width 120 height 44
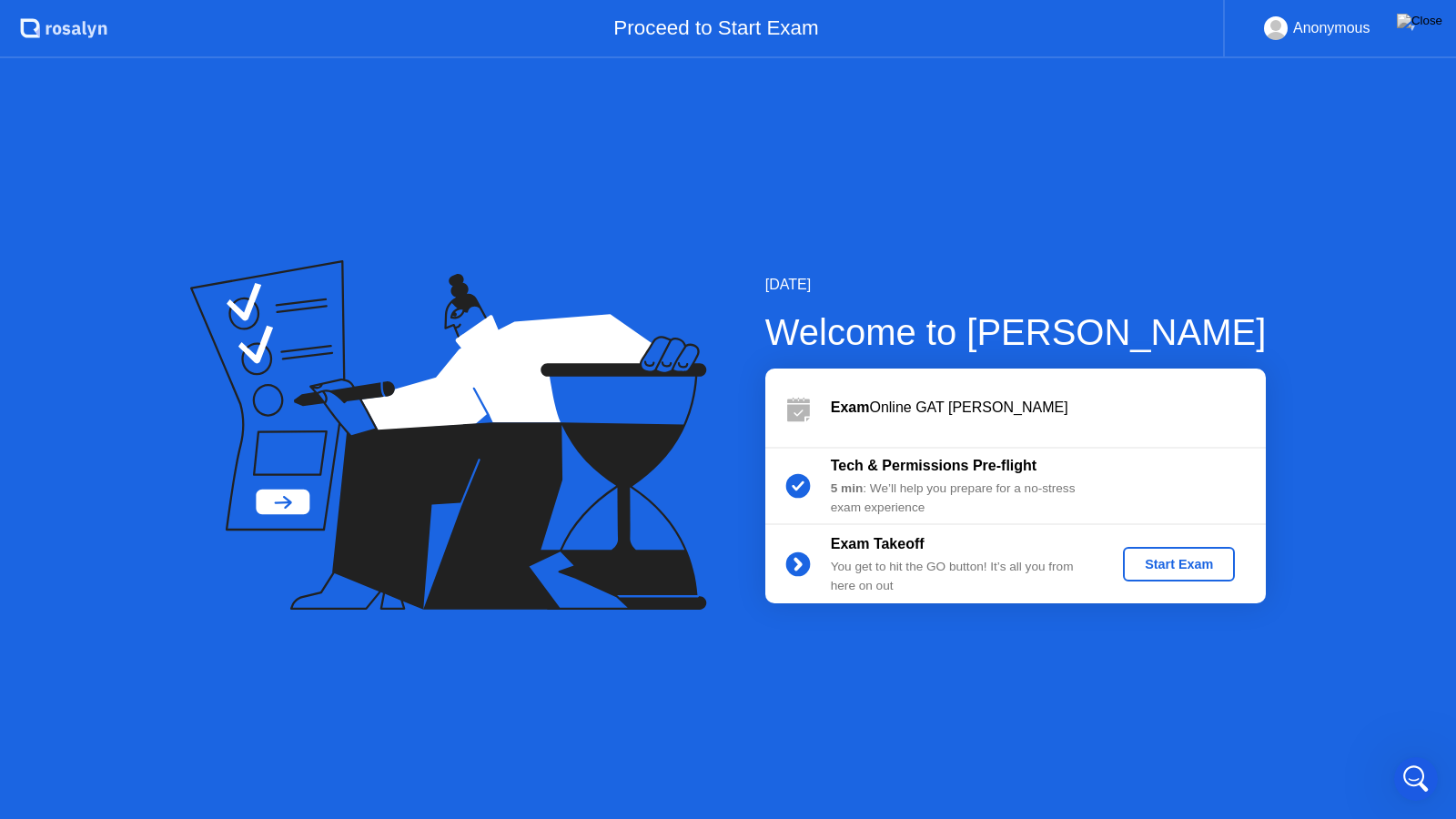
click at [1192, 566] on div "Start Exam" at bounding box center [1179, 564] width 98 height 14
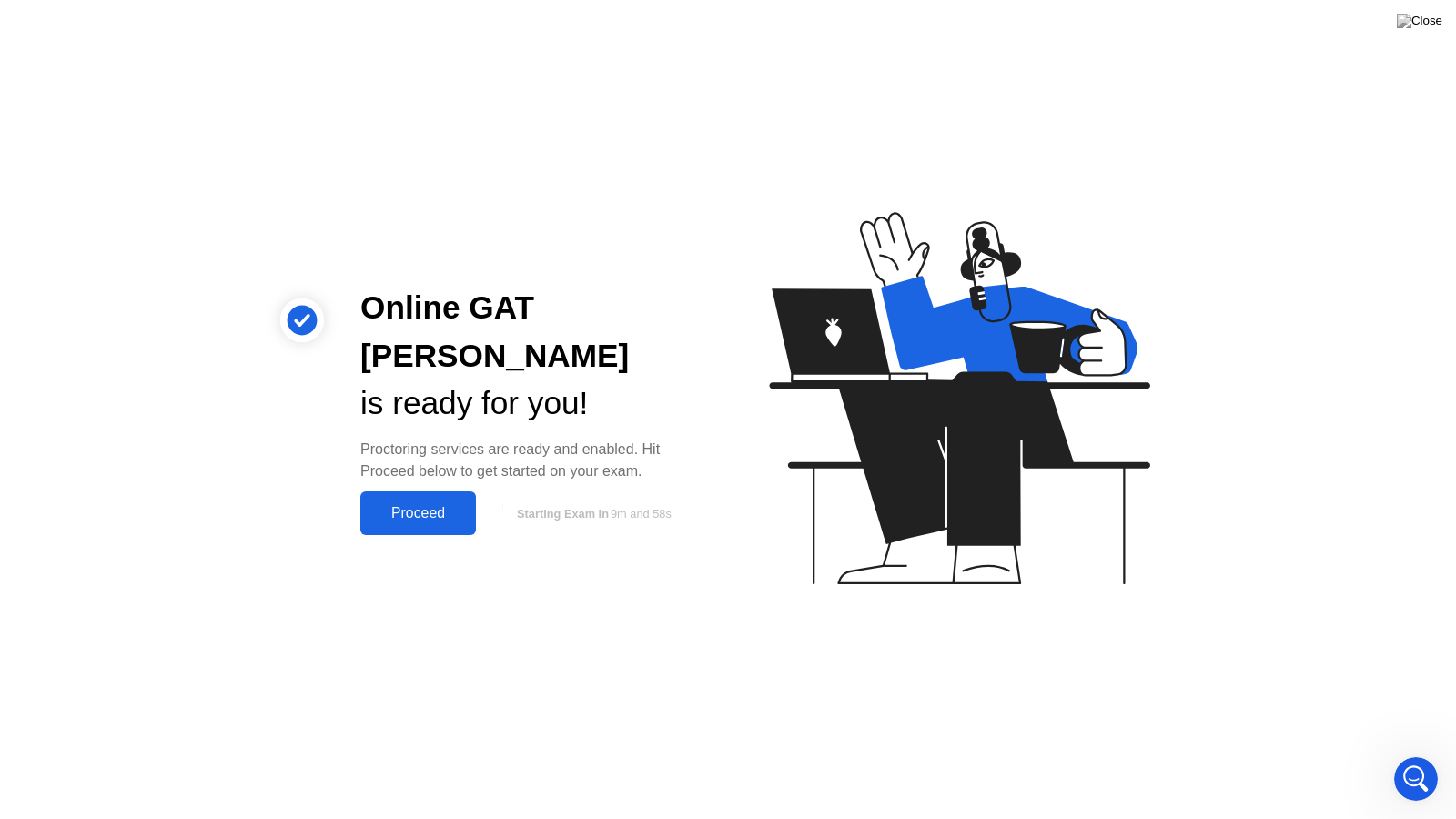
click at [421, 505] on div "Proceed" at bounding box center [418, 512] width 104 height 16
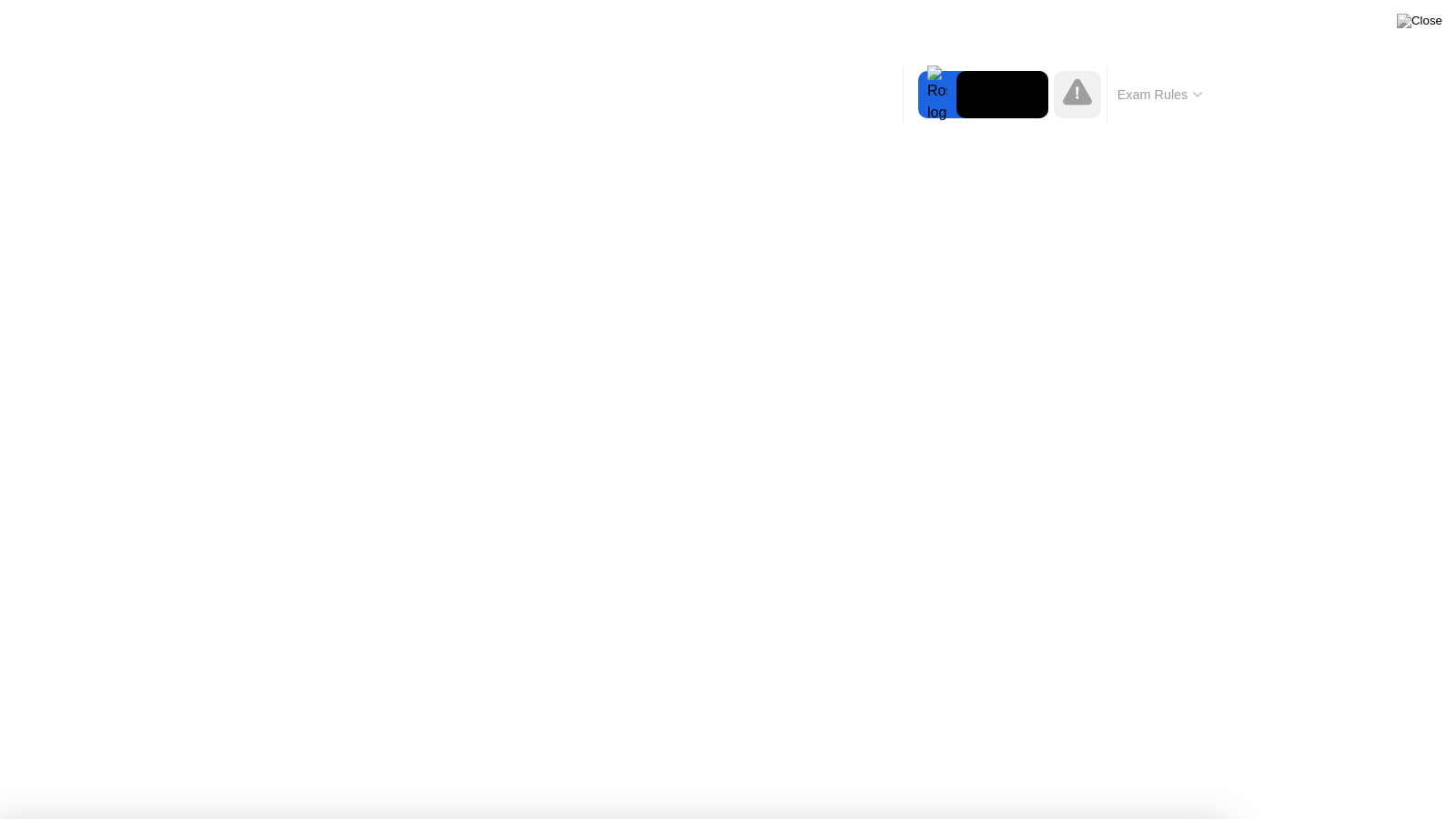
click at [1430, 28] on img at bounding box center [1420, 20] width 46 height 14
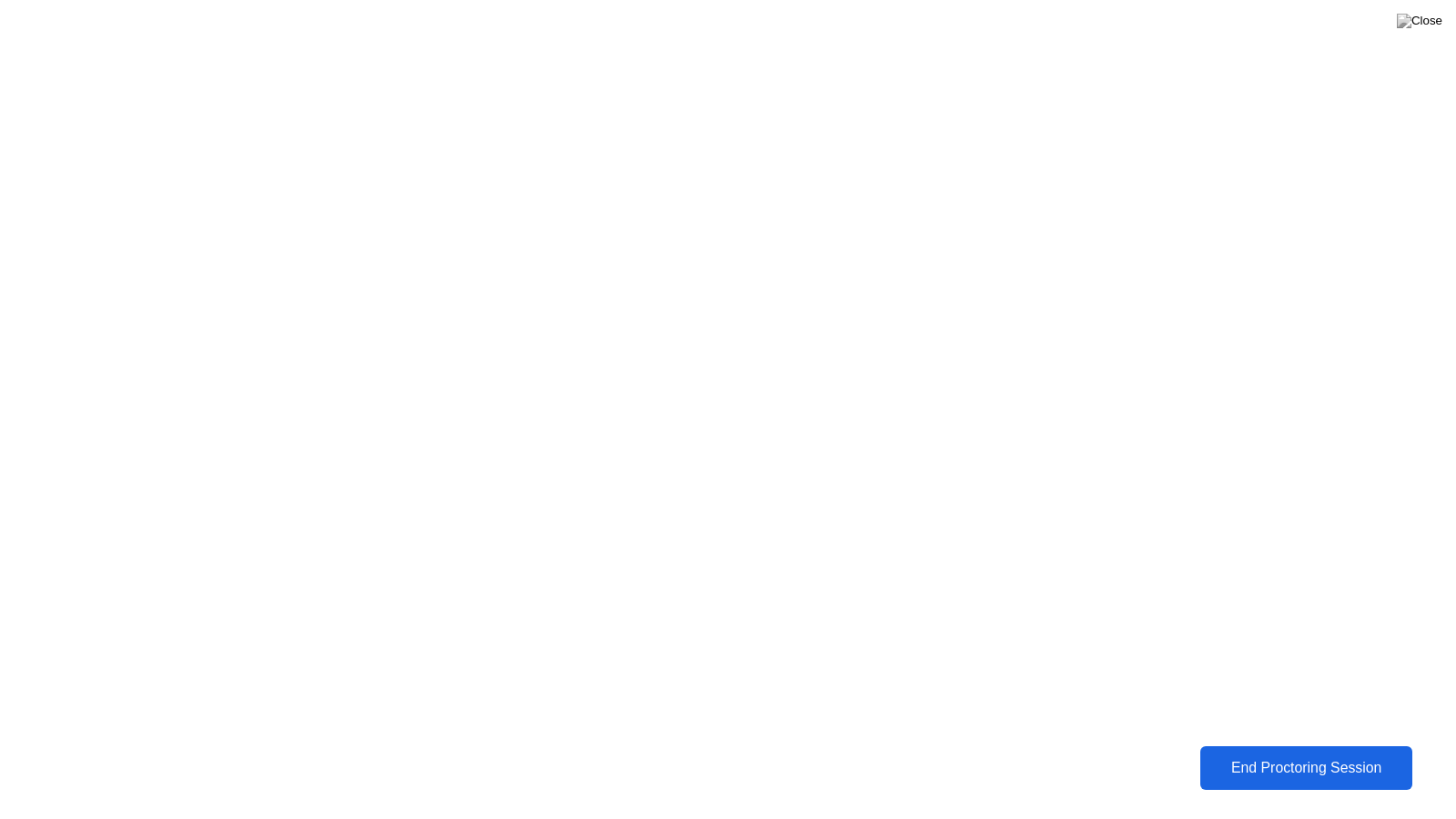
click at [1295, 761] on div "End Proctoring Session" at bounding box center [1306, 768] width 206 height 16
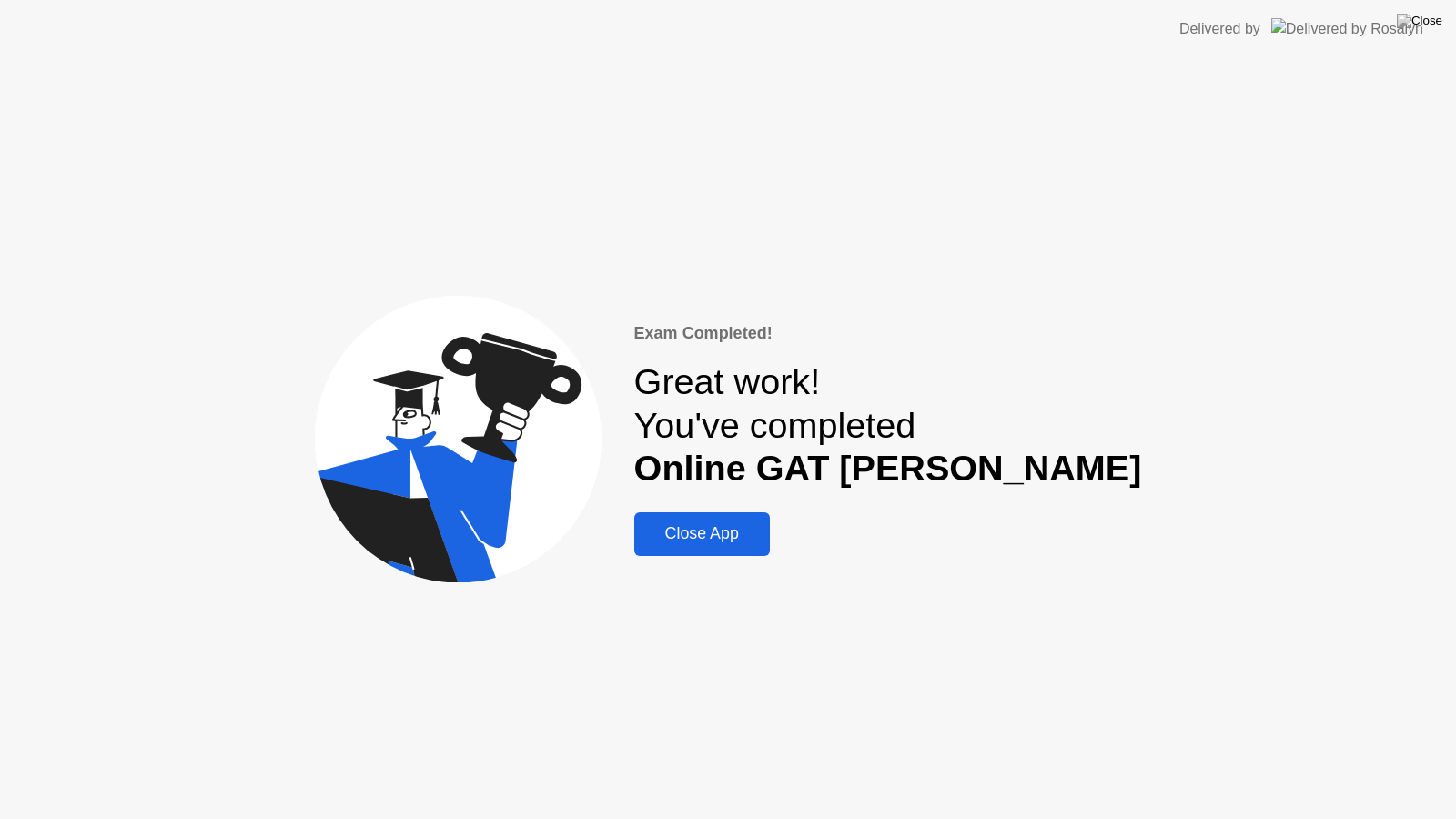
click at [770, 549] on button "Close App" at bounding box center [701, 534] width 136 height 44
